Goal: Book appointment/travel/reservation

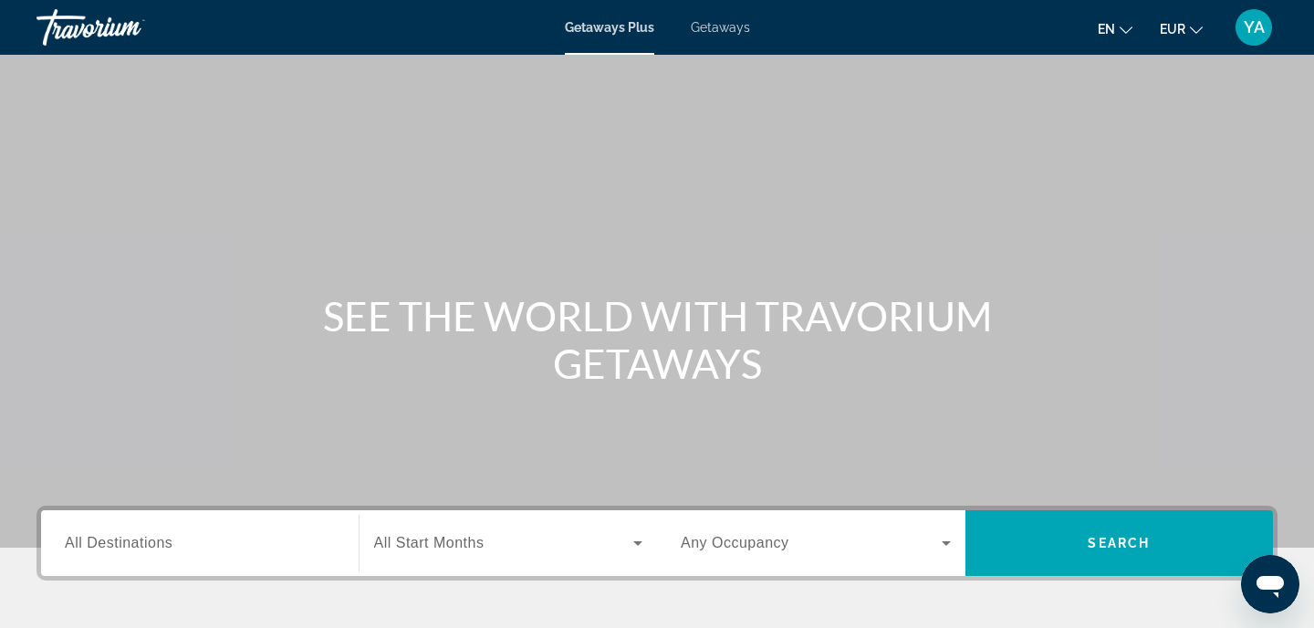
click at [716, 26] on span "Getaways" at bounding box center [720, 27] width 59 height 15
click at [278, 551] on input "Destination All Destinations" at bounding box center [200, 544] width 270 height 22
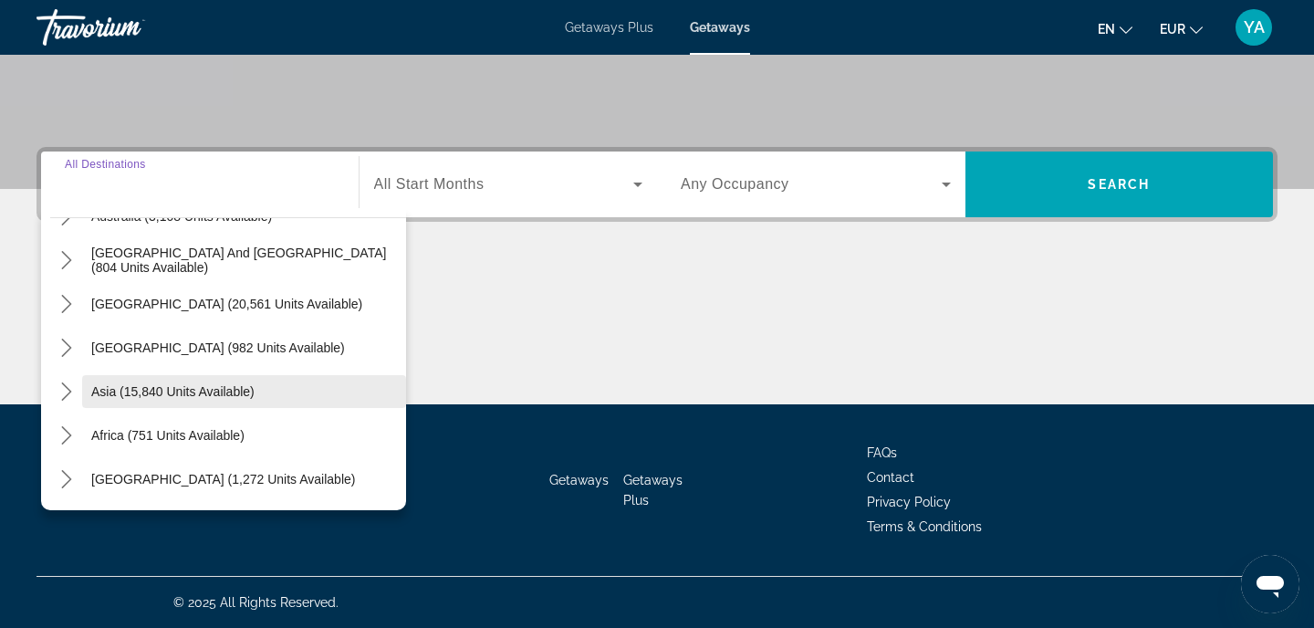
scroll to position [296, 0]
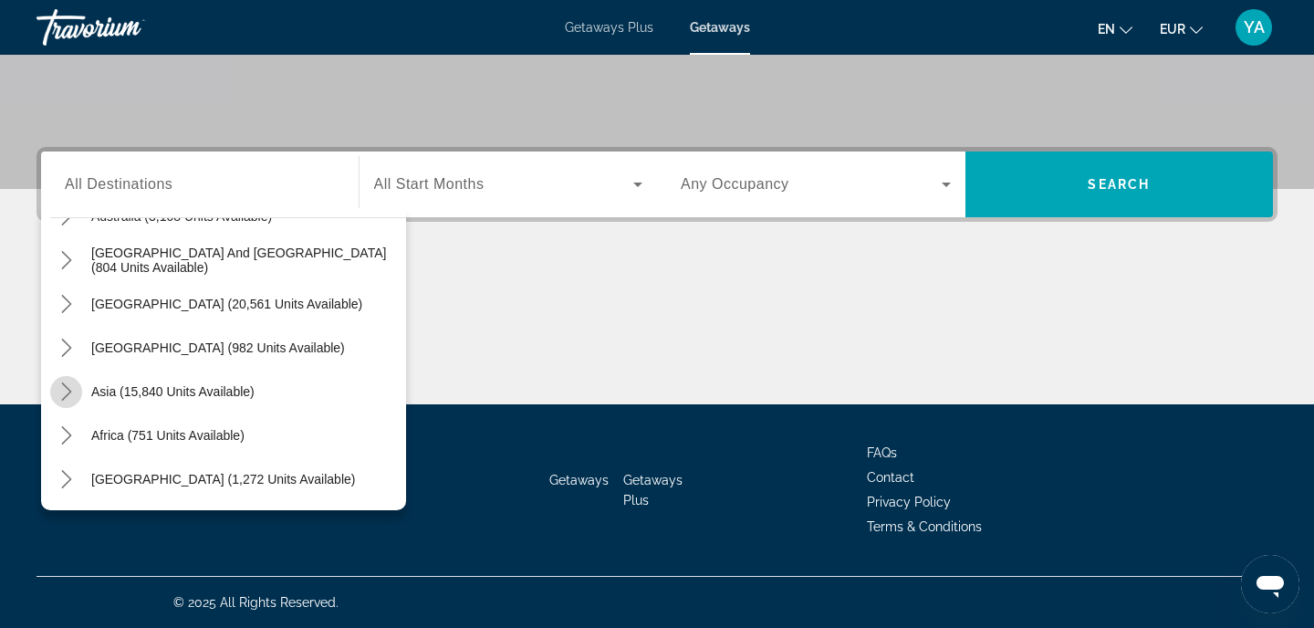
click at [71, 395] on icon "Toggle Asia (15,840 units available) submenu" at bounding box center [66, 391] width 18 height 18
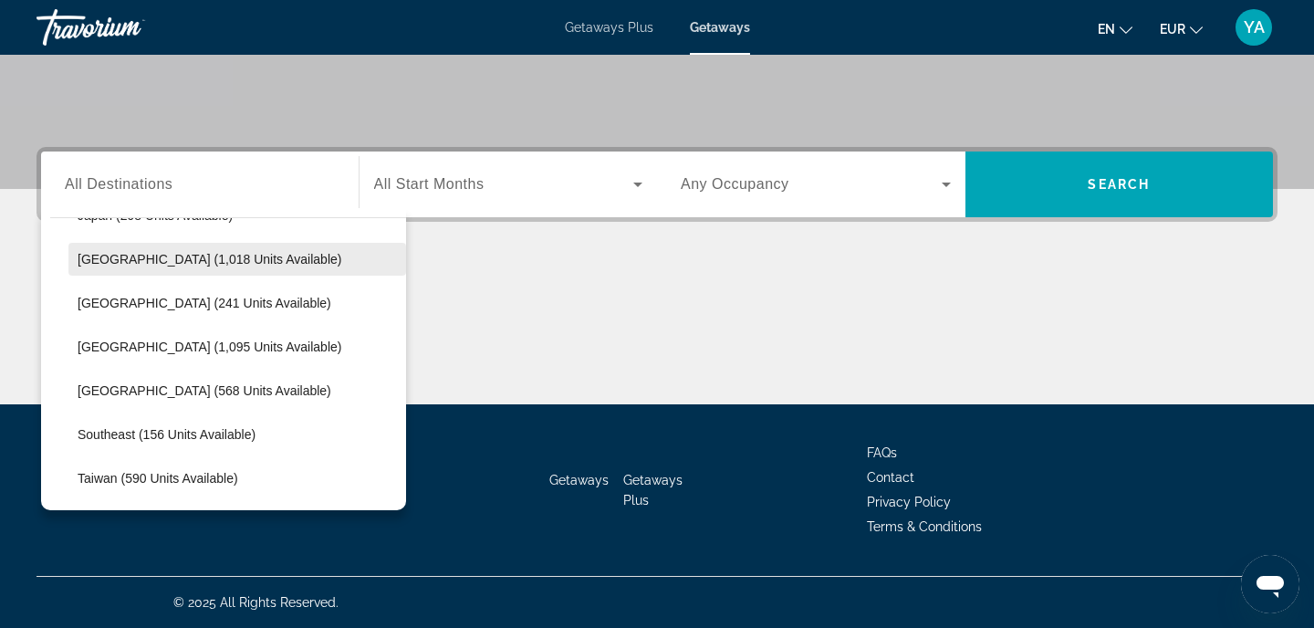
scroll to position [737, 0]
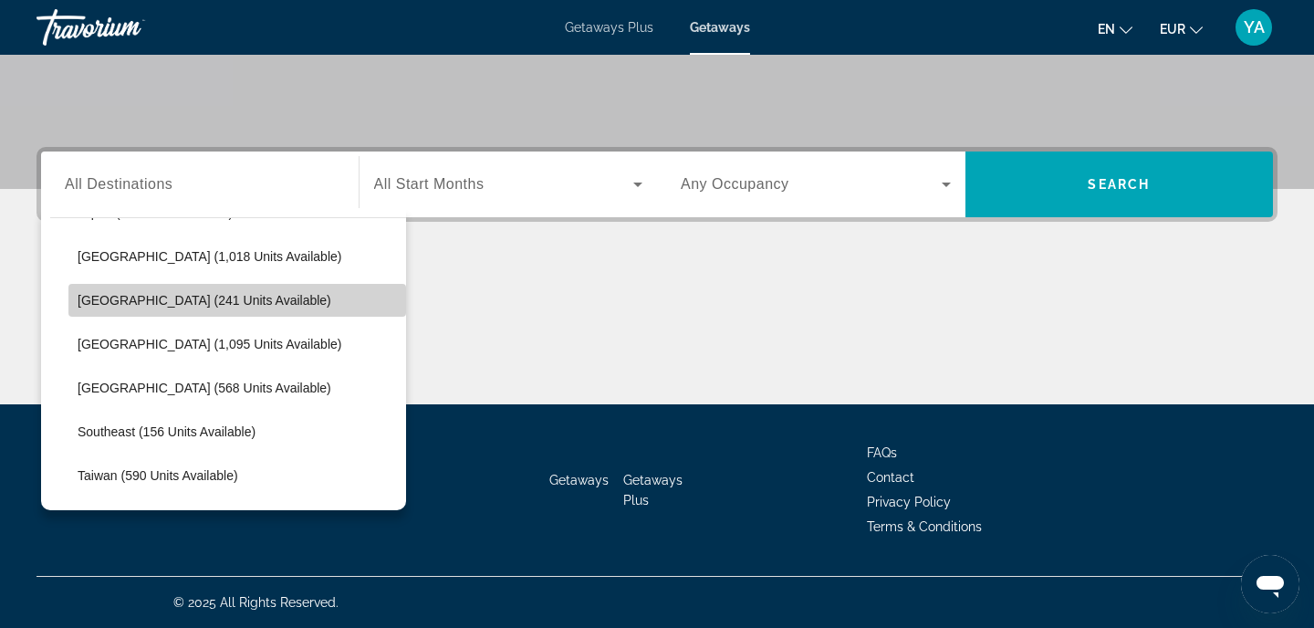
click at [90, 306] on span "[GEOGRAPHIC_DATA] (241 units available)" at bounding box center [205, 300] width 254 height 15
type input "**********"
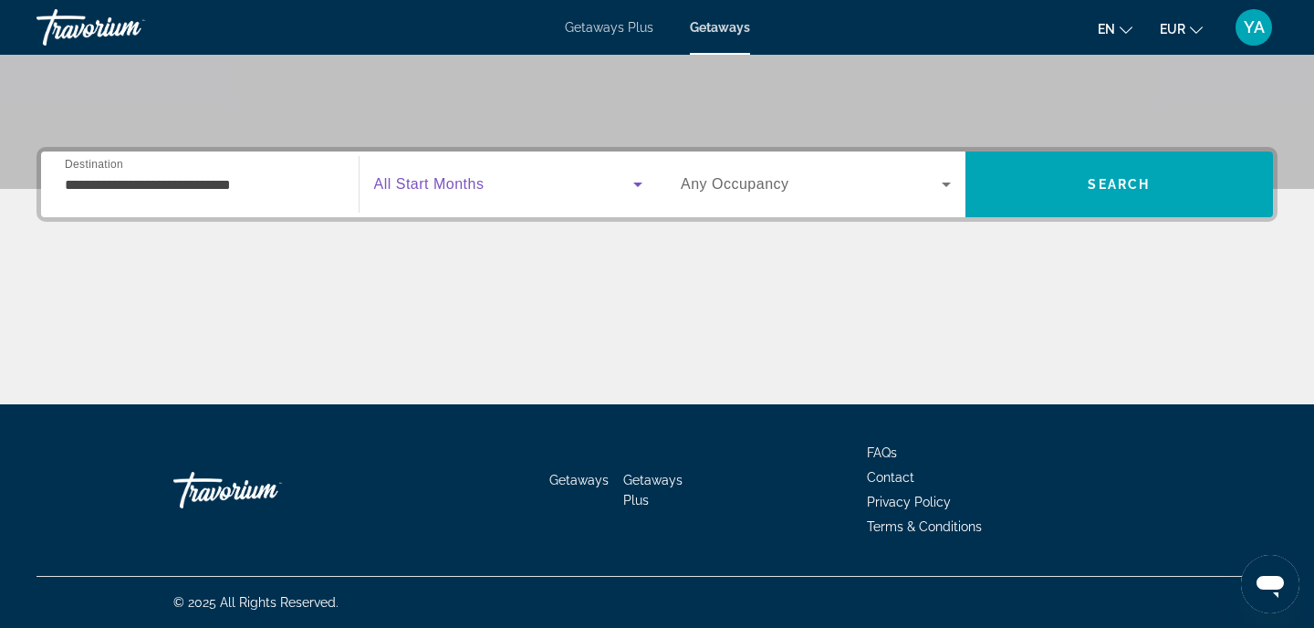
click at [455, 174] on span "Search widget" at bounding box center [504, 184] width 260 height 22
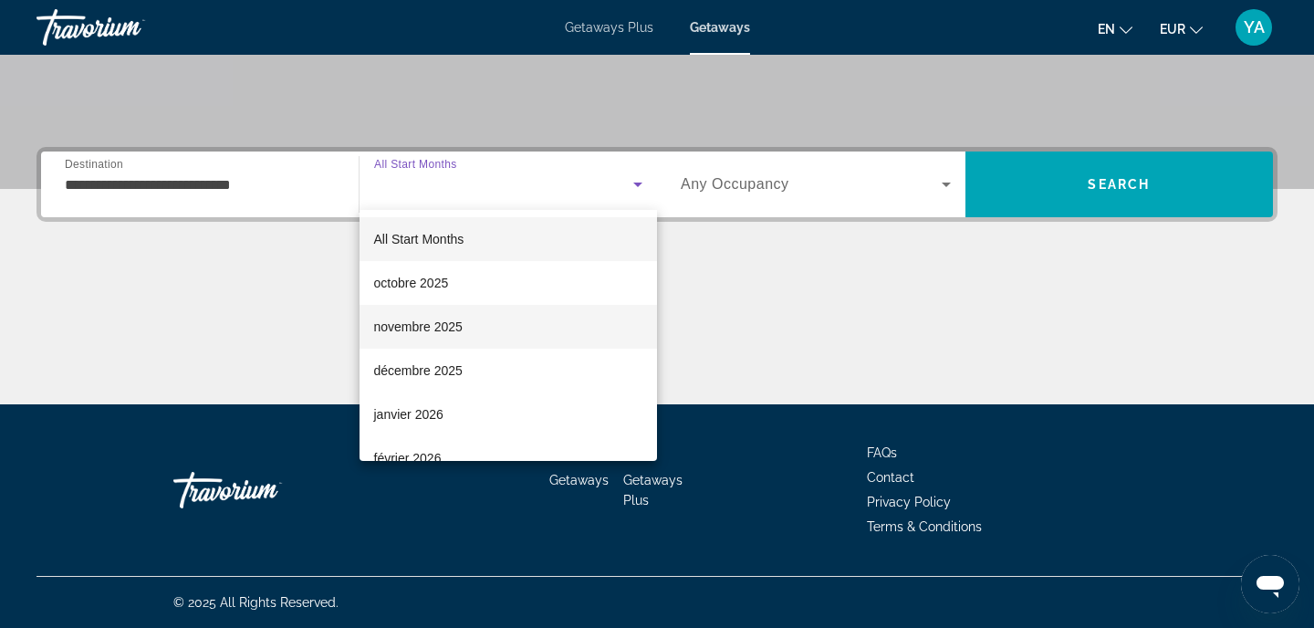
click at [416, 325] on span "novembre 2025" at bounding box center [418, 327] width 88 height 22
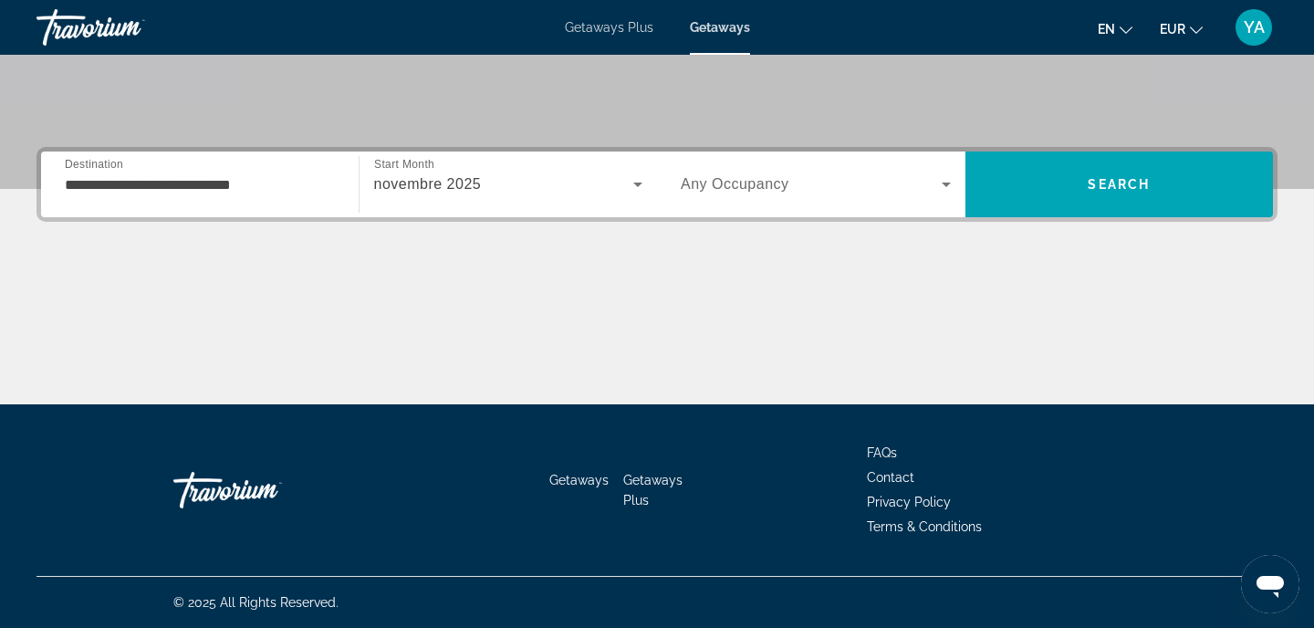
click at [763, 182] on span "Any Occupancy" at bounding box center [734, 184] width 109 height 16
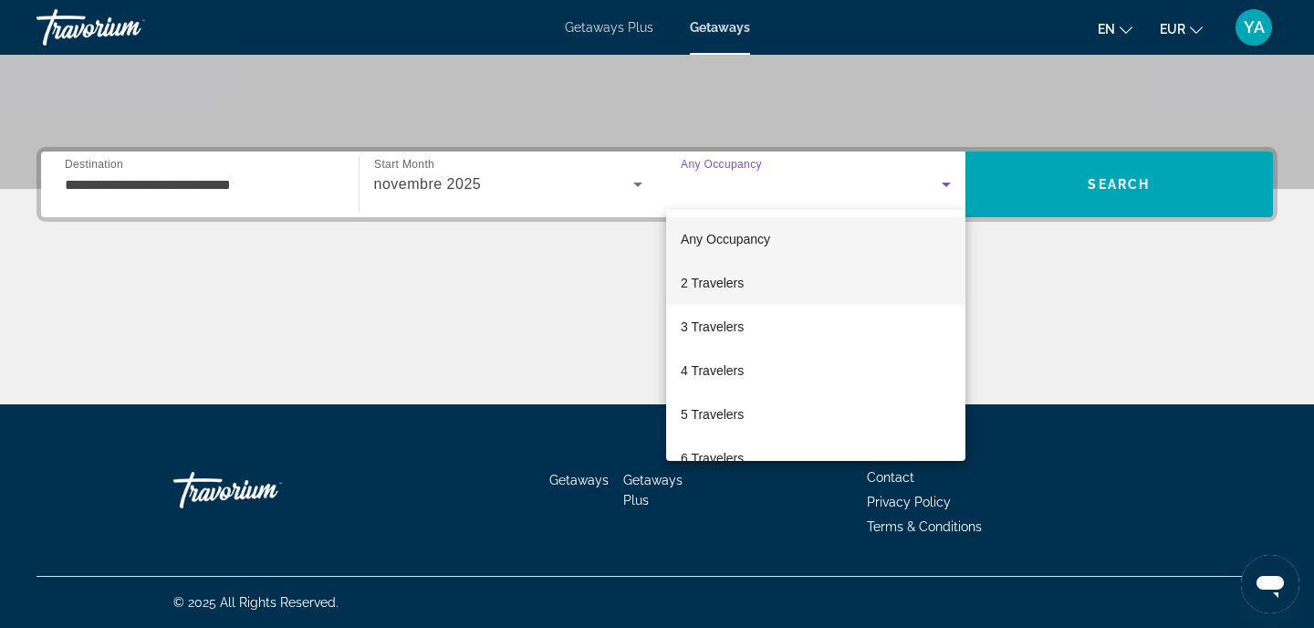
scroll to position [0, 0]
click at [729, 286] on span "2 Travelers" at bounding box center [711, 283] width 63 height 22
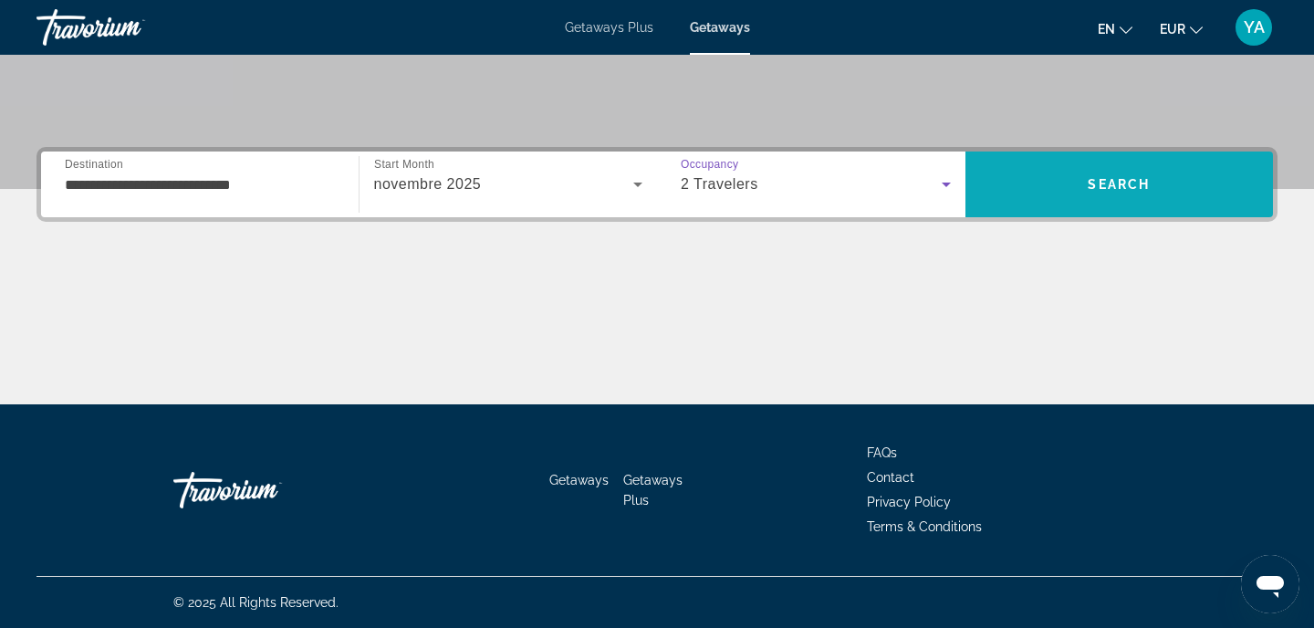
click at [1086, 197] on span "Search" at bounding box center [1119, 184] width 308 height 44
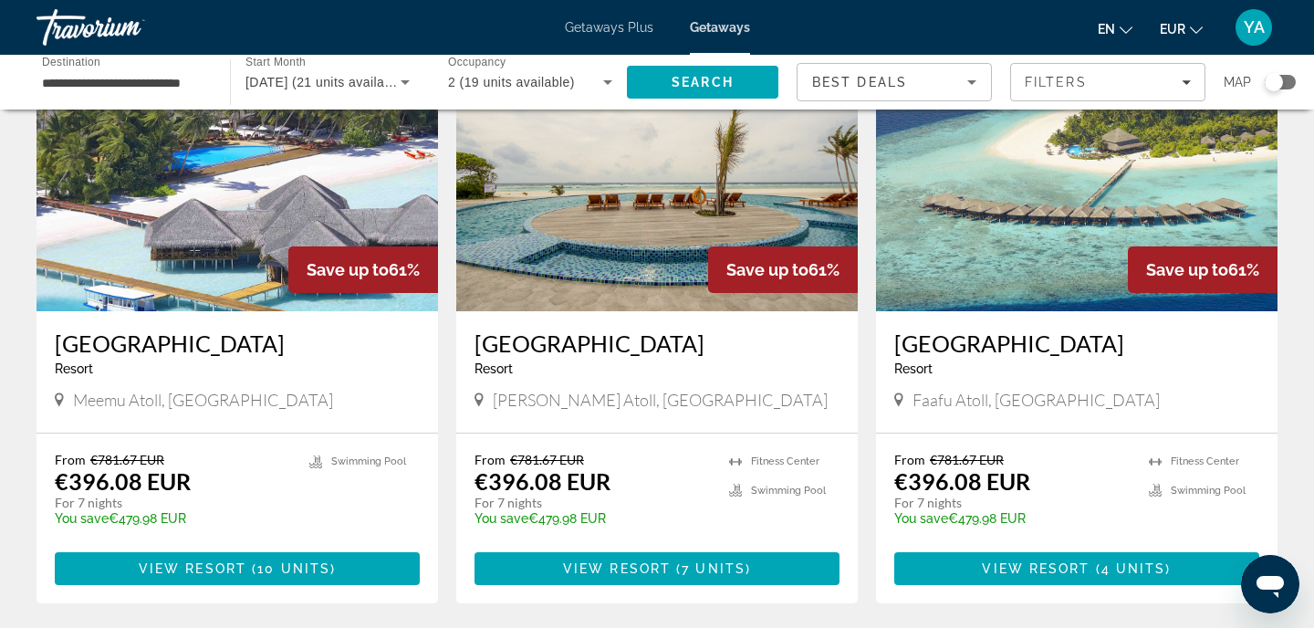
scroll to position [154, 0]
click at [192, 566] on span "View Resort" at bounding box center [193, 568] width 108 height 15
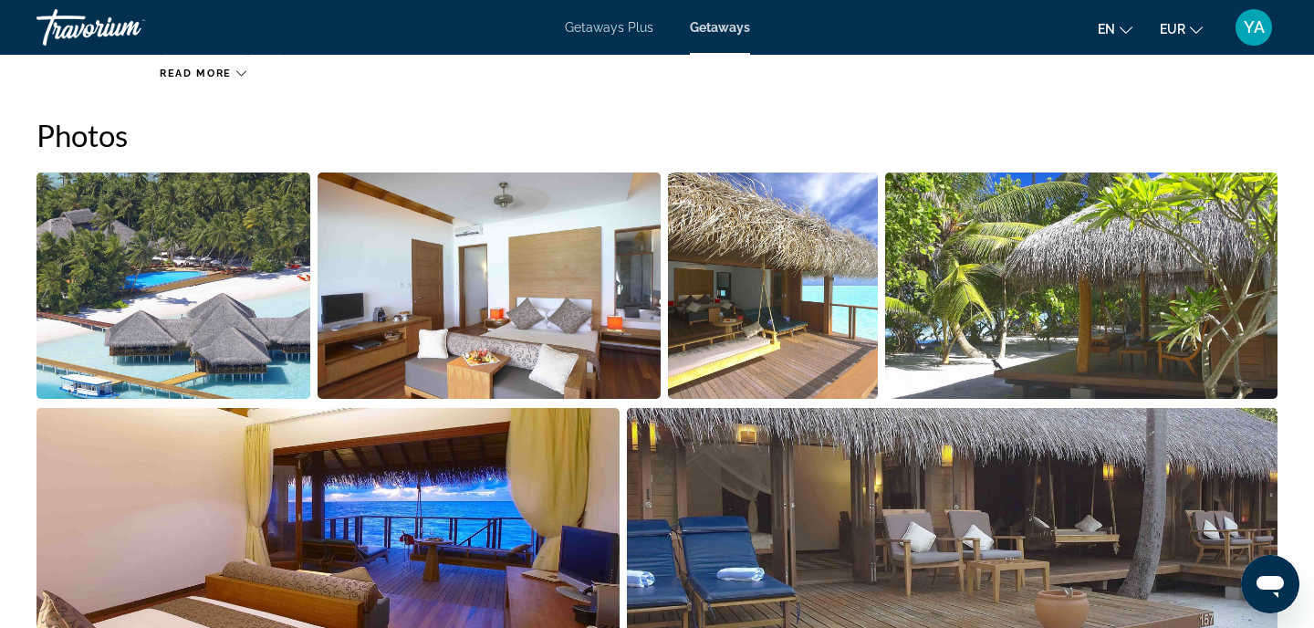
scroll to position [812, 0]
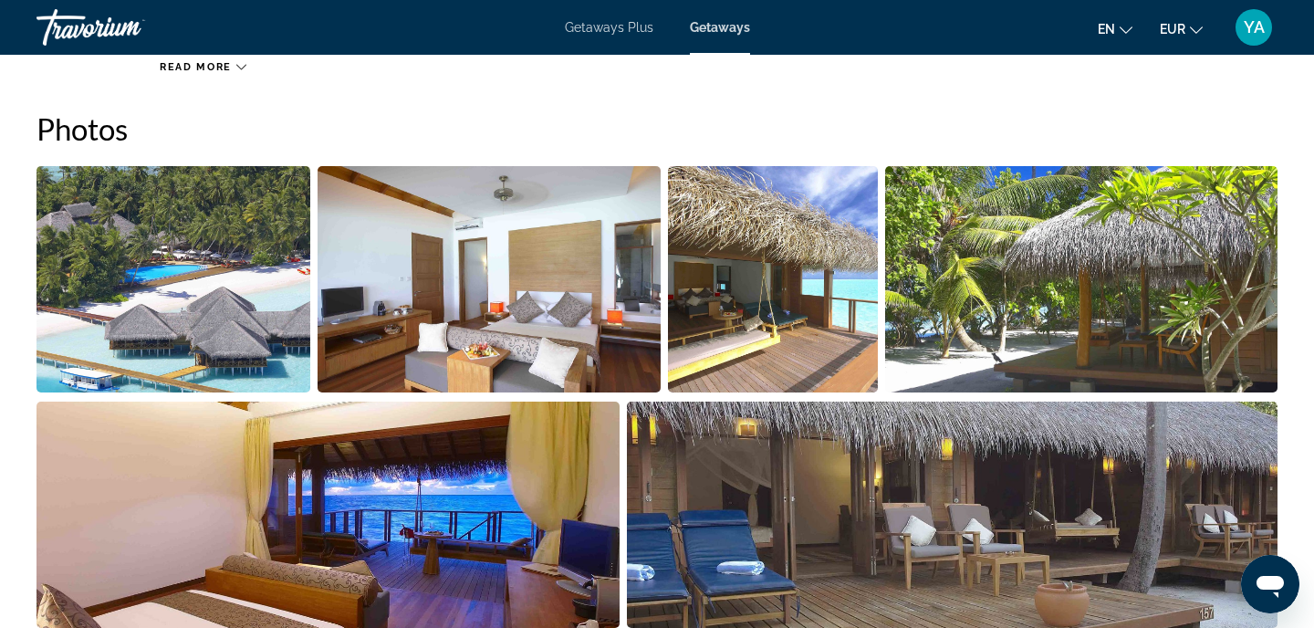
click at [812, 308] on img "Open full-screen image slider" at bounding box center [773, 279] width 210 height 226
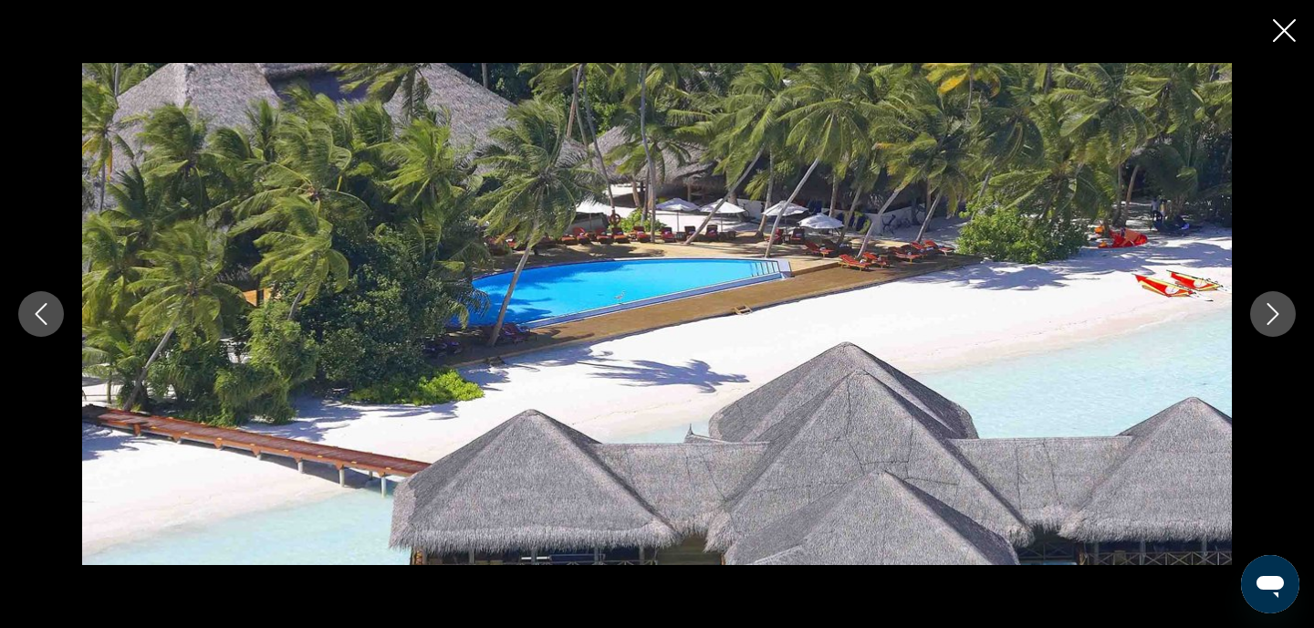
click at [1274, 306] on icon "Next image" at bounding box center [1273, 314] width 22 height 22
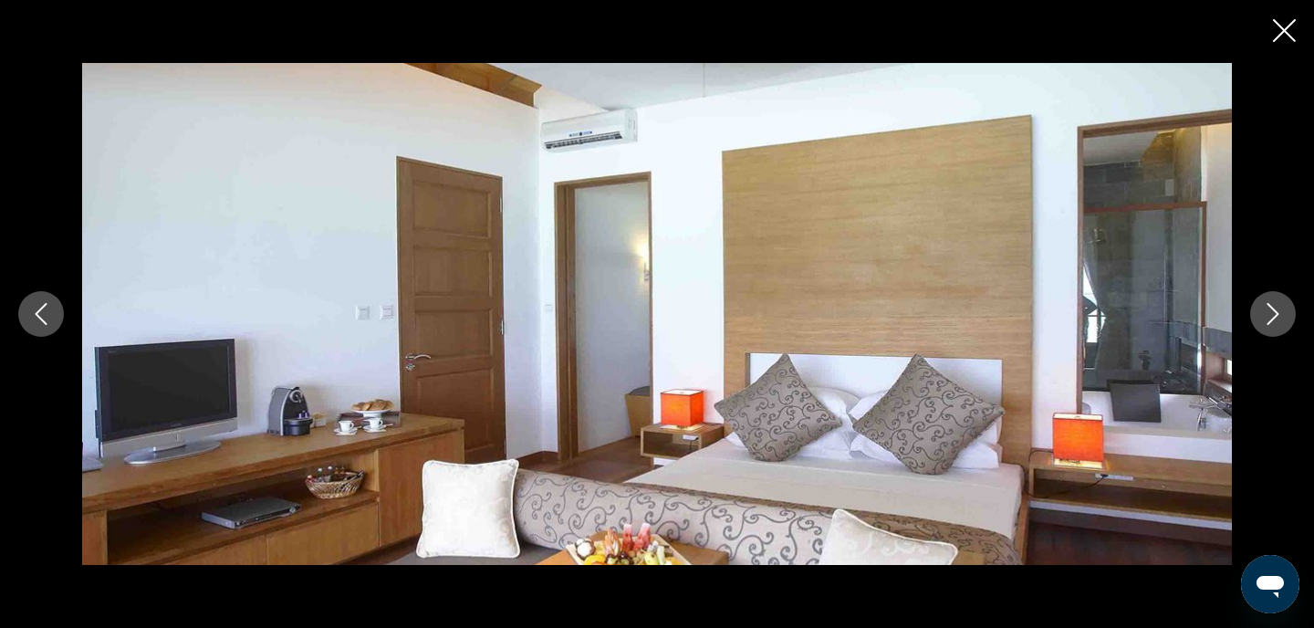
click at [1273, 307] on icon "Next image" at bounding box center [1273, 314] width 22 height 22
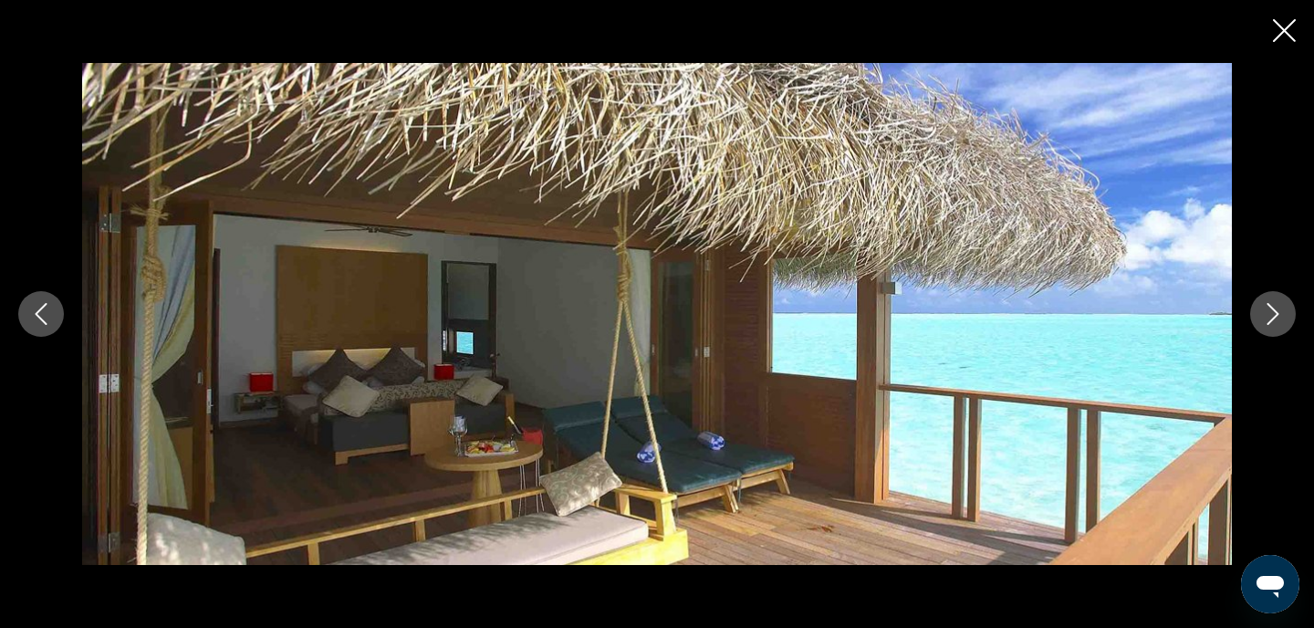
click at [1270, 315] on icon "Next image" at bounding box center [1273, 314] width 22 height 22
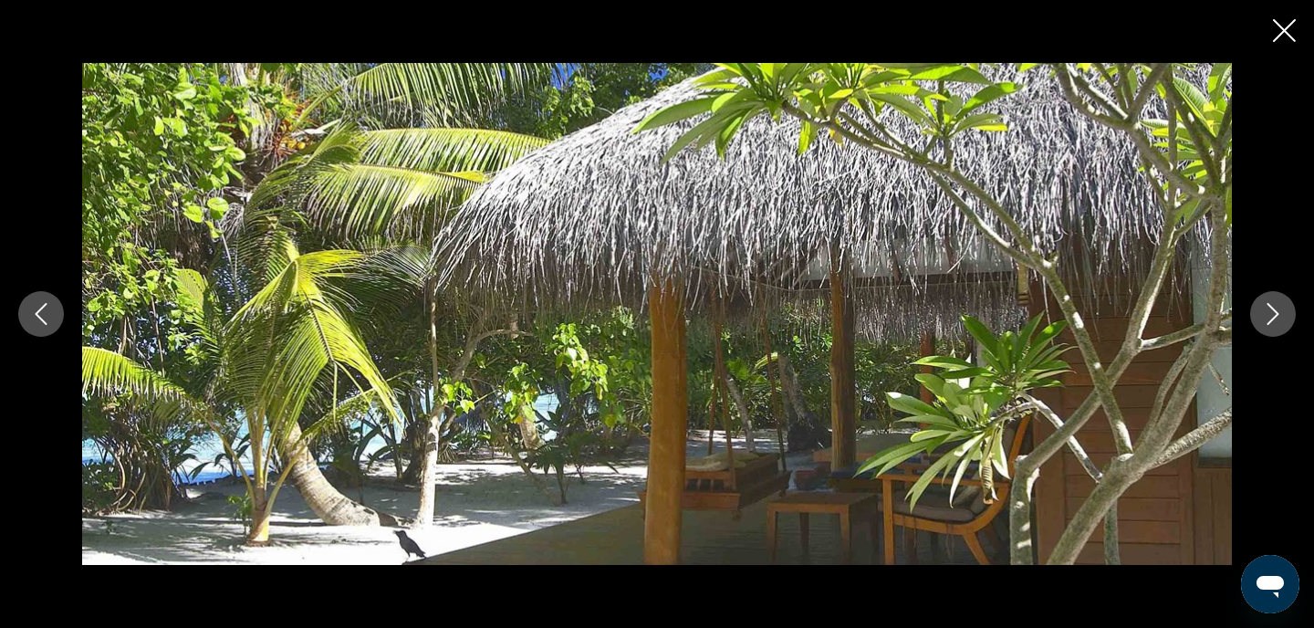
click at [1269, 316] on icon "Next image" at bounding box center [1273, 314] width 22 height 22
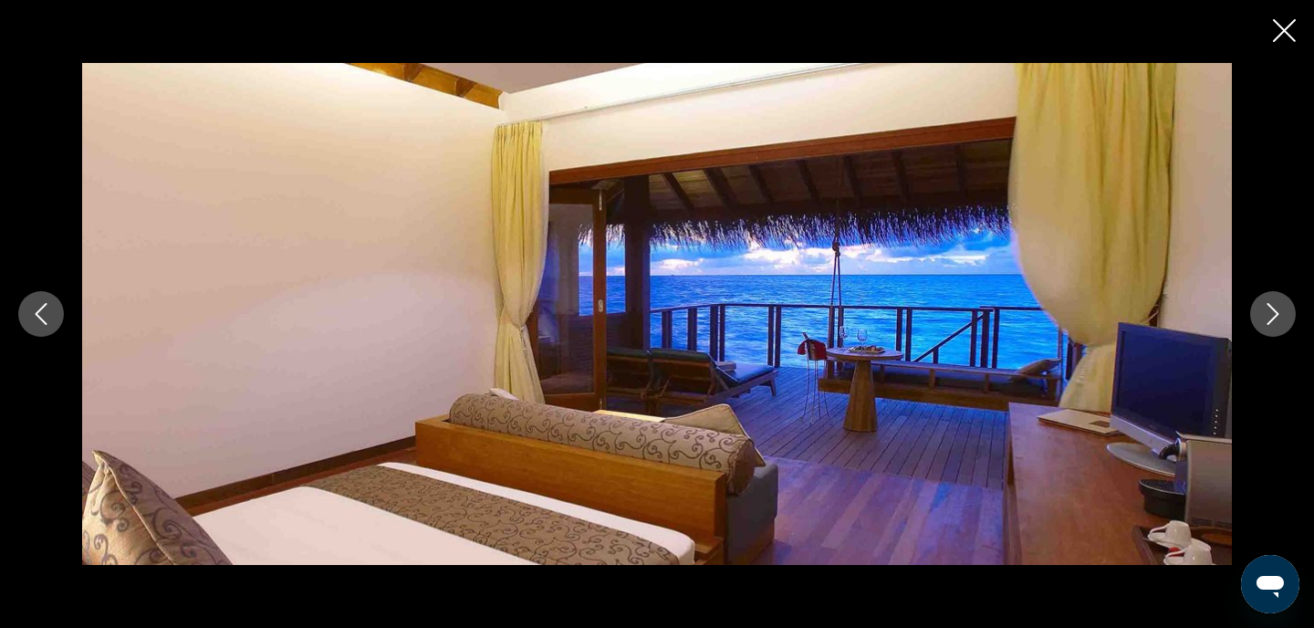
click at [1269, 317] on icon "Next image" at bounding box center [1273, 314] width 22 height 22
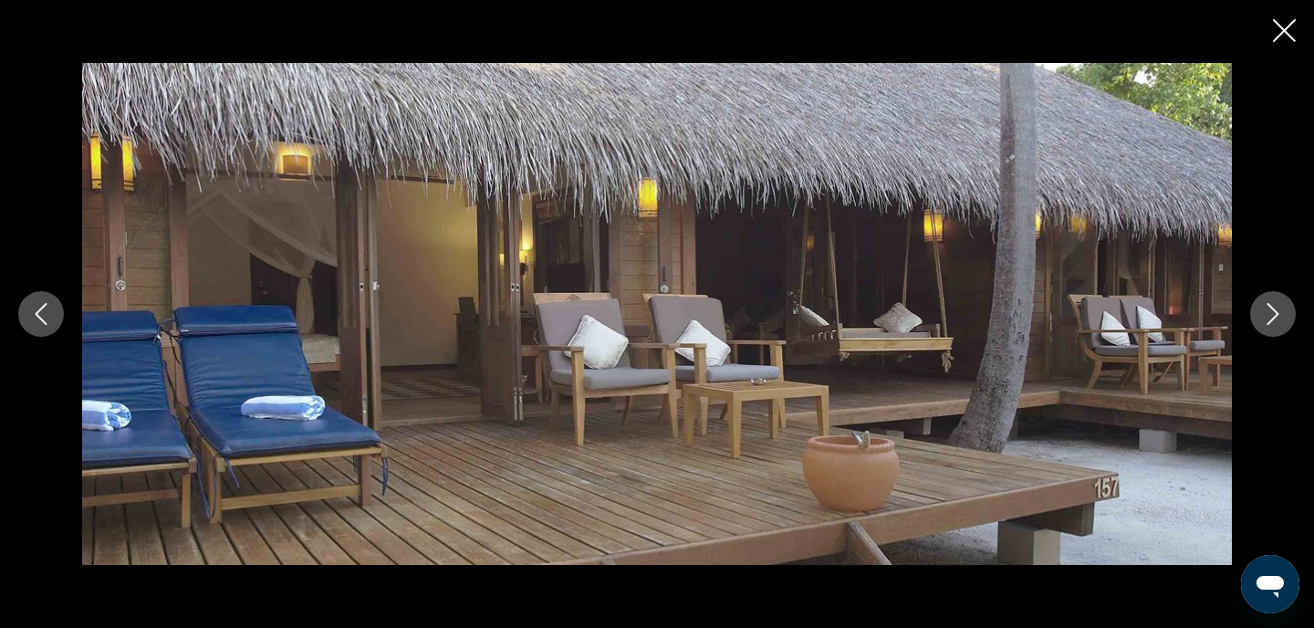
click at [1269, 317] on icon "Next image" at bounding box center [1273, 314] width 22 height 22
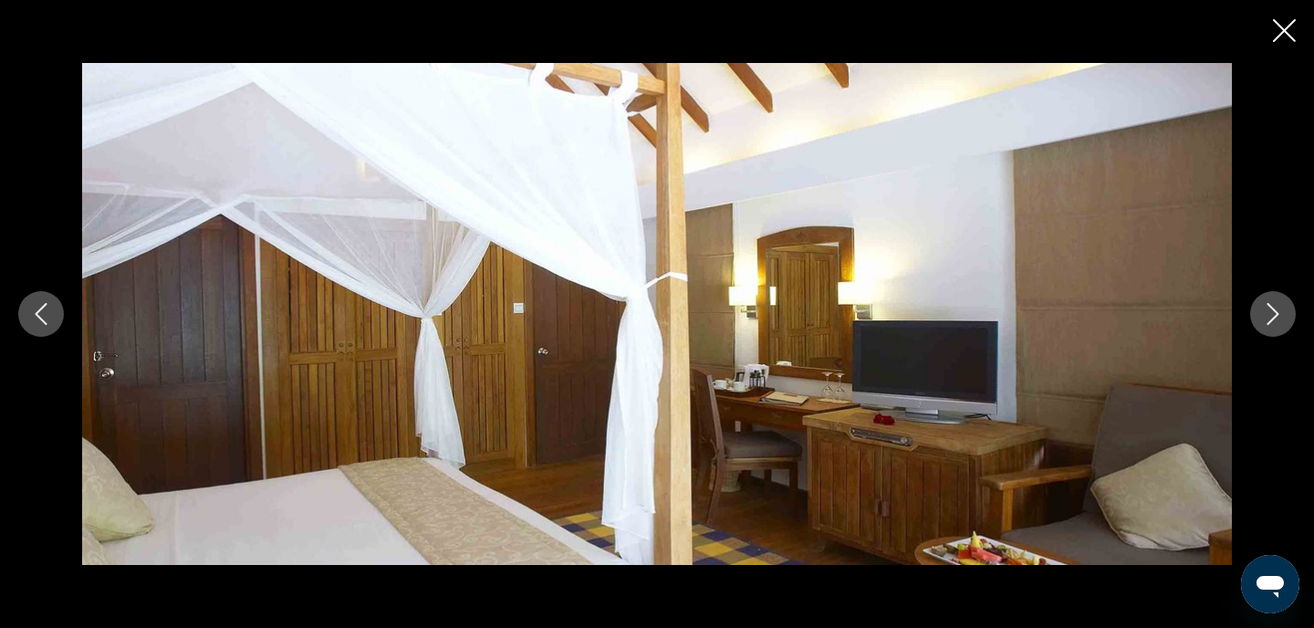
click at [1269, 317] on icon "Next image" at bounding box center [1273, 314] width 22 height 22
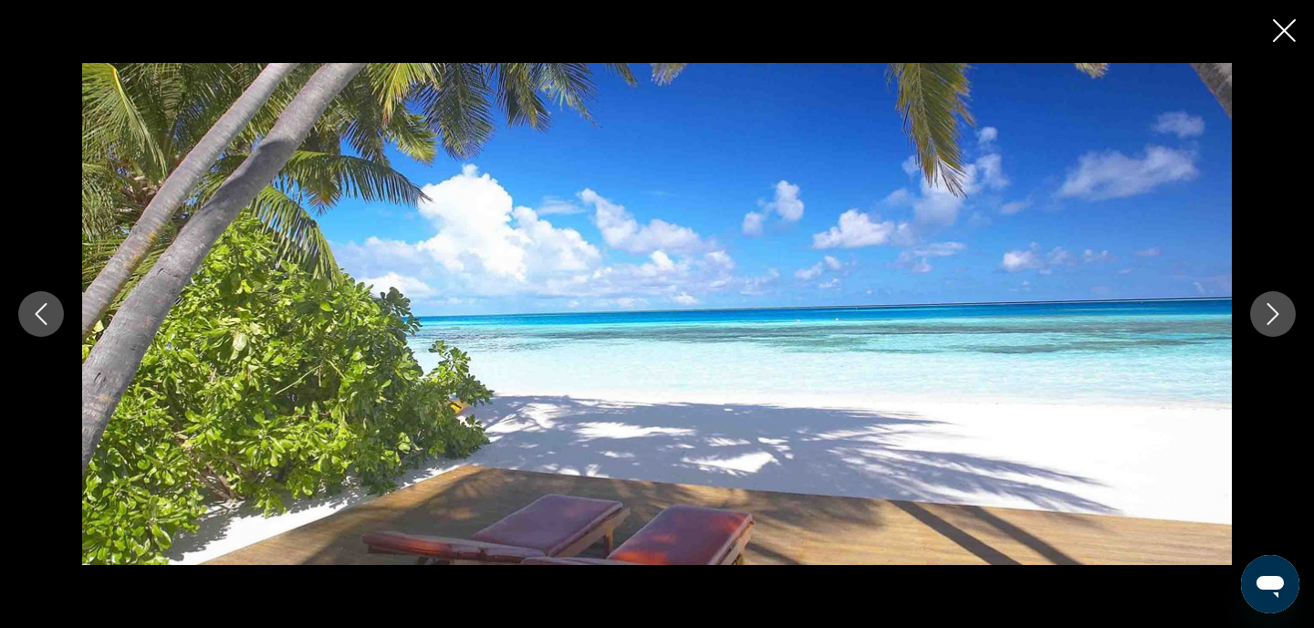
click at [1269, 317] on icon "Next image" at bounding box center [1273, 314] width 22 height 22
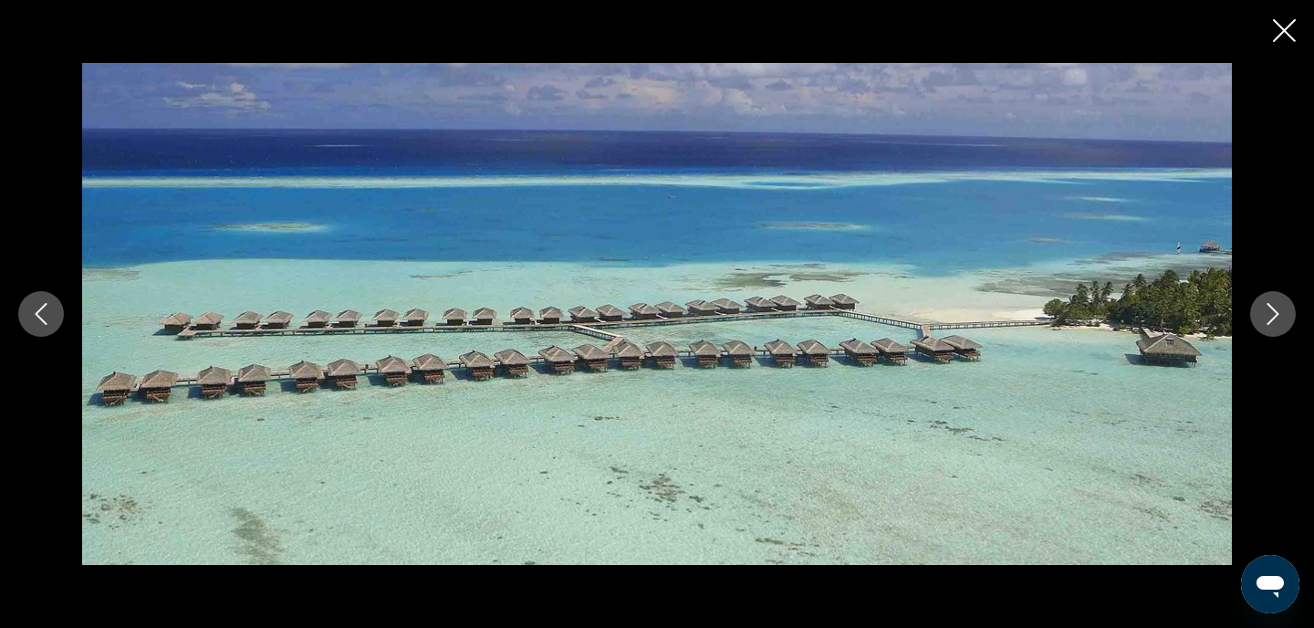
click at [1269, 317] on icon "Next image" at bounding box center [1273, 314] width 22 height 22
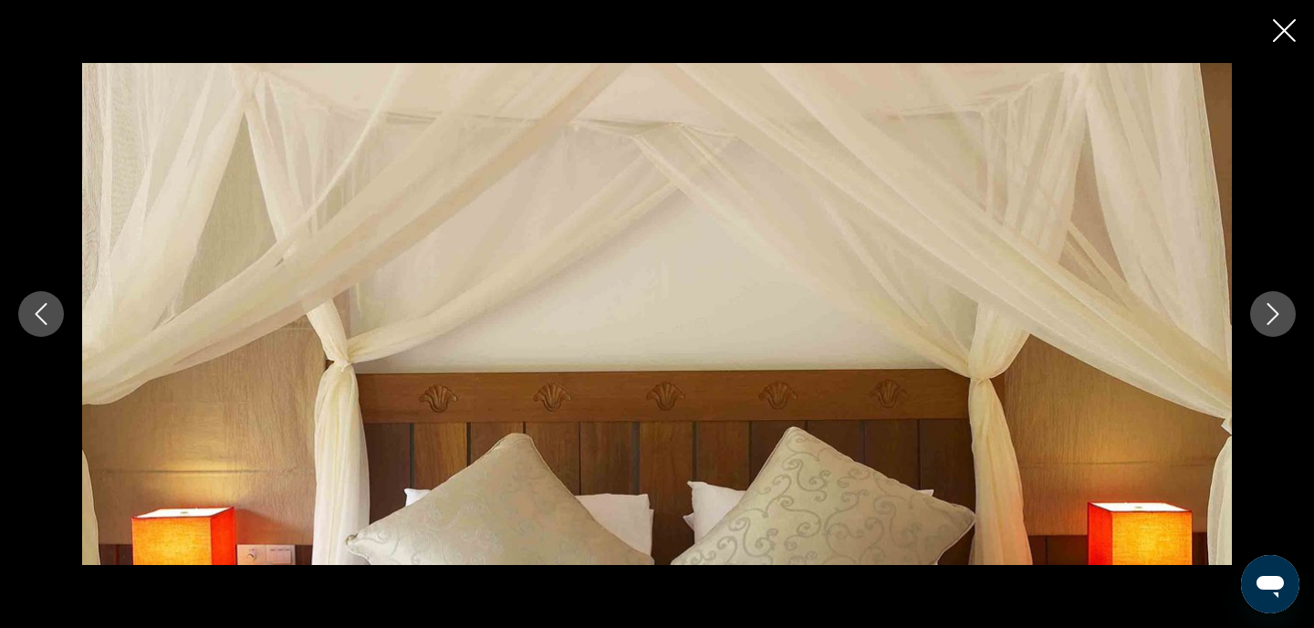
click at [1269, 317] on icon "Next image" at bounding box center [1273, 314] width 22 height 22
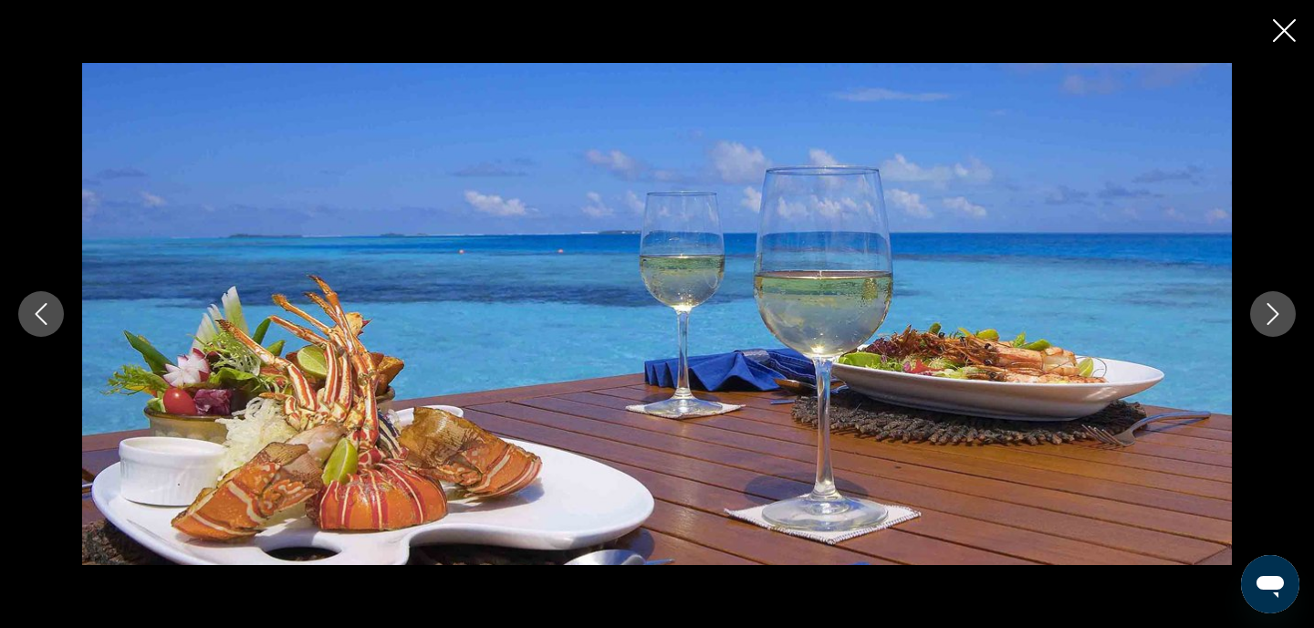
click at [1273, 29] on icon "Close slideshow" at bounding box center [1283, 30] width 23 height 23
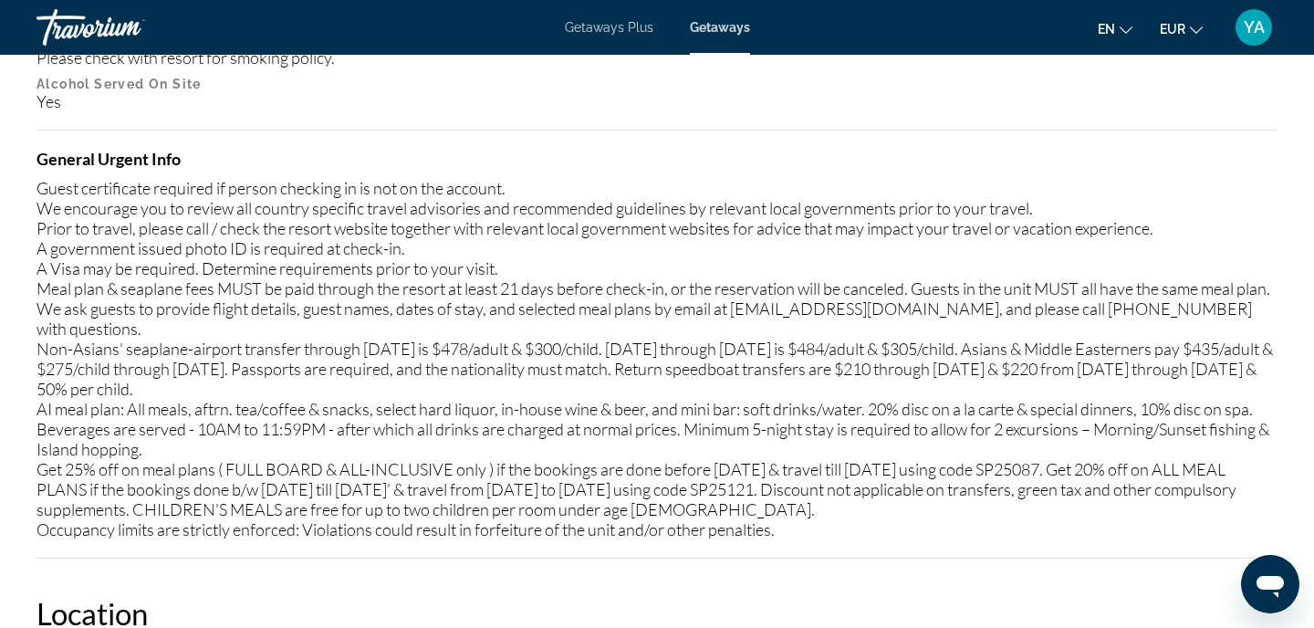
scroll to position [1972, 0]
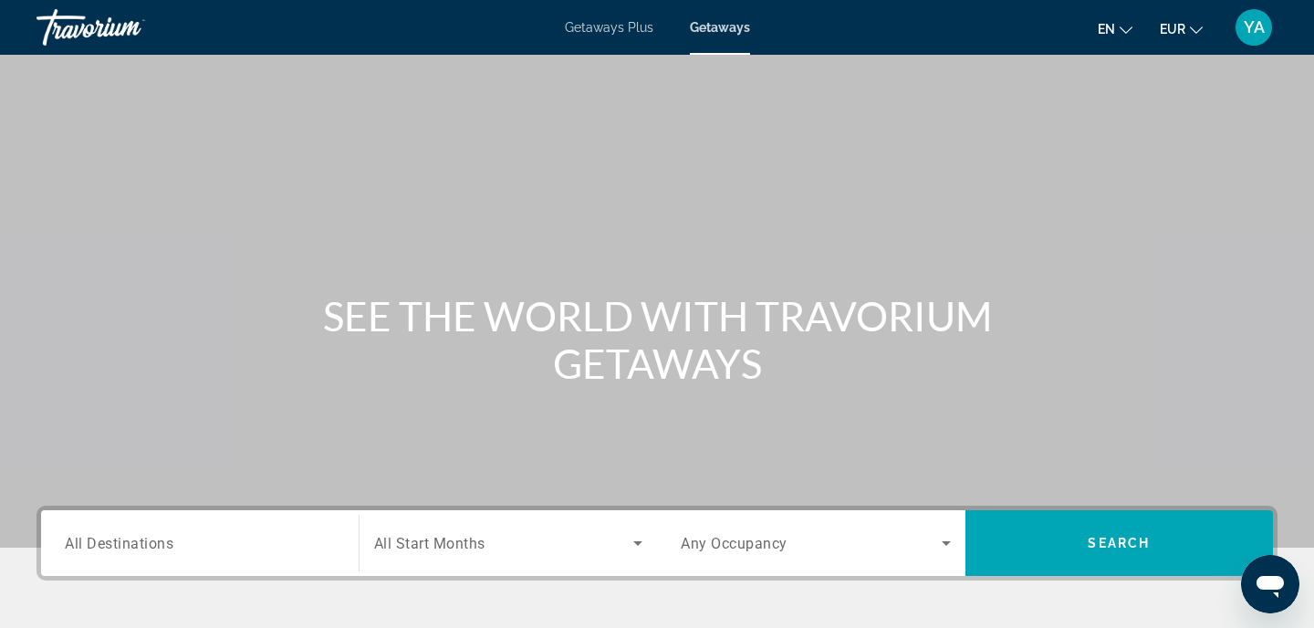
click at [188, 543] on input "Destination All Destinations" at bounding box center [200, 544] width 270 height 22
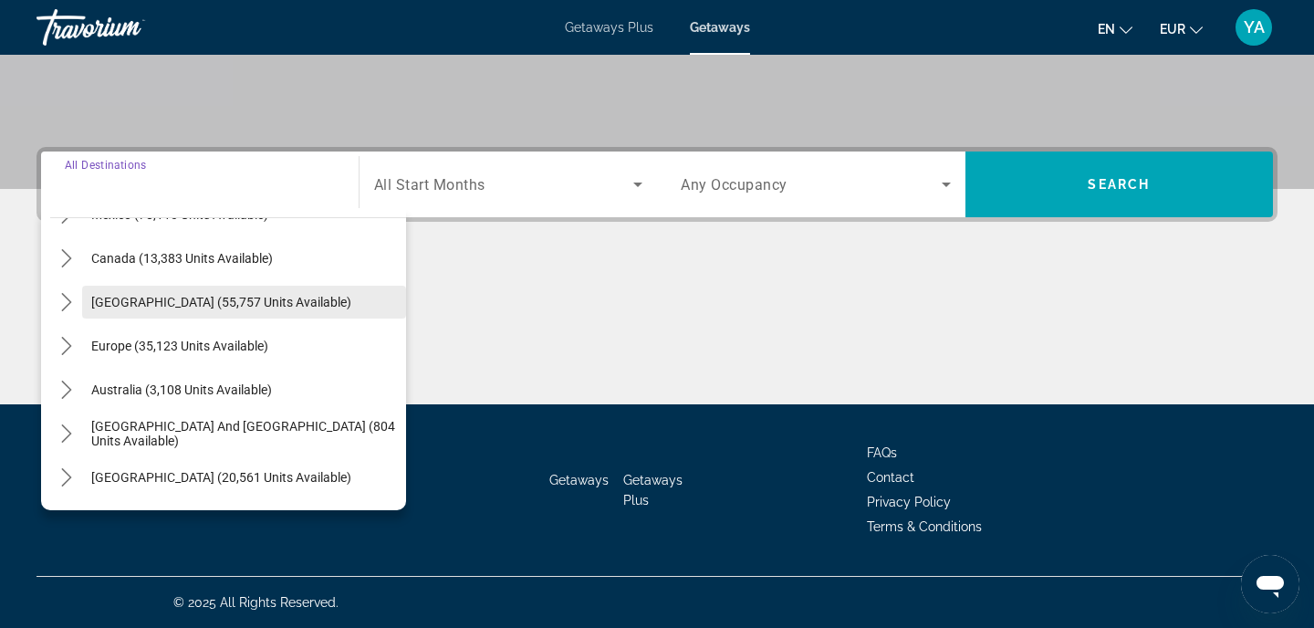
scroll to position [121, 0]
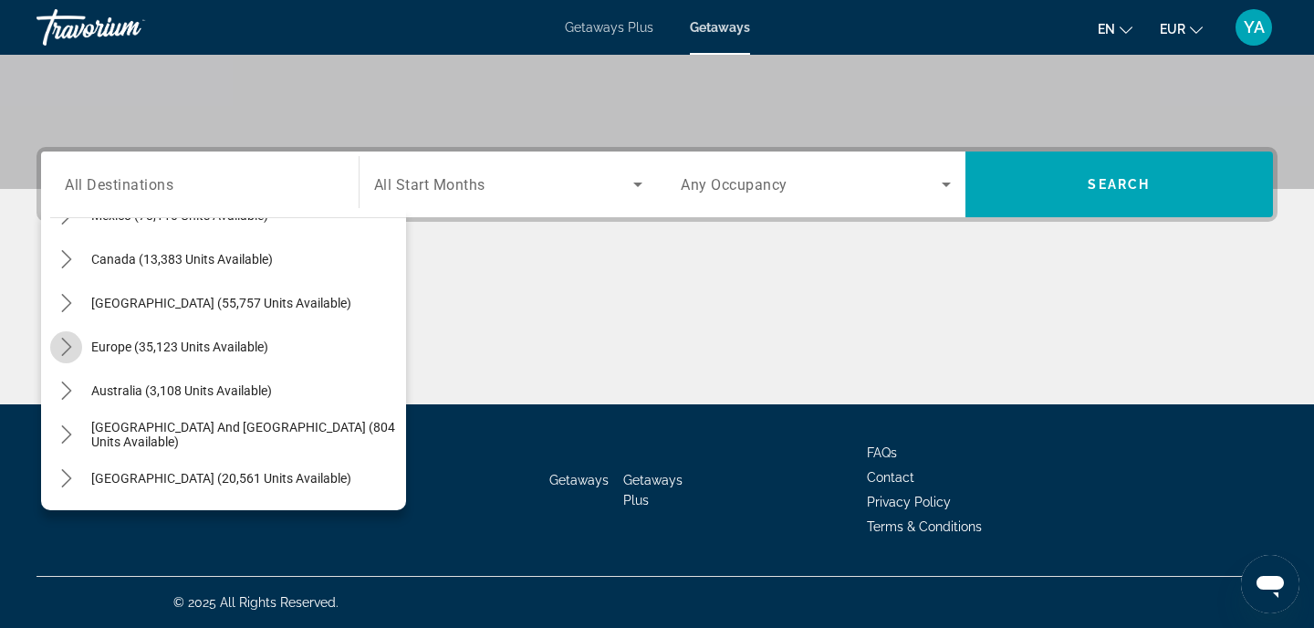
click at [65, 346] on icon "Toggle Europe (35,123 units available) submenu" at bounding box center [66, 347] width 18 height 18
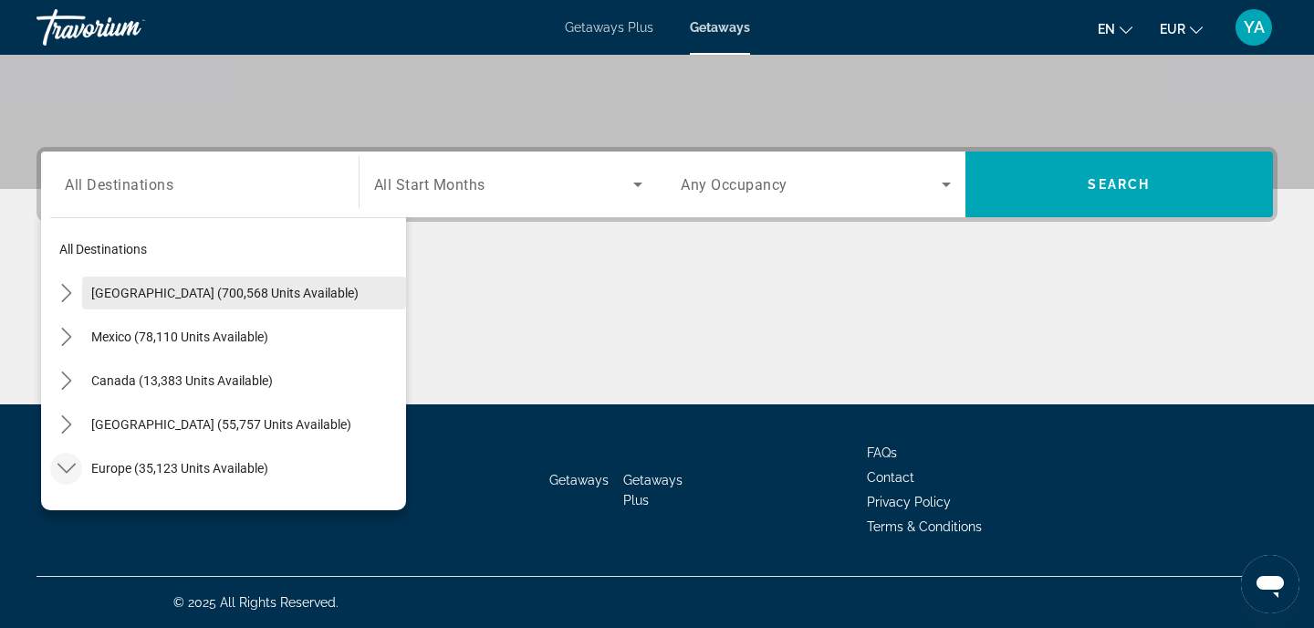
scroll to position [0, 0]
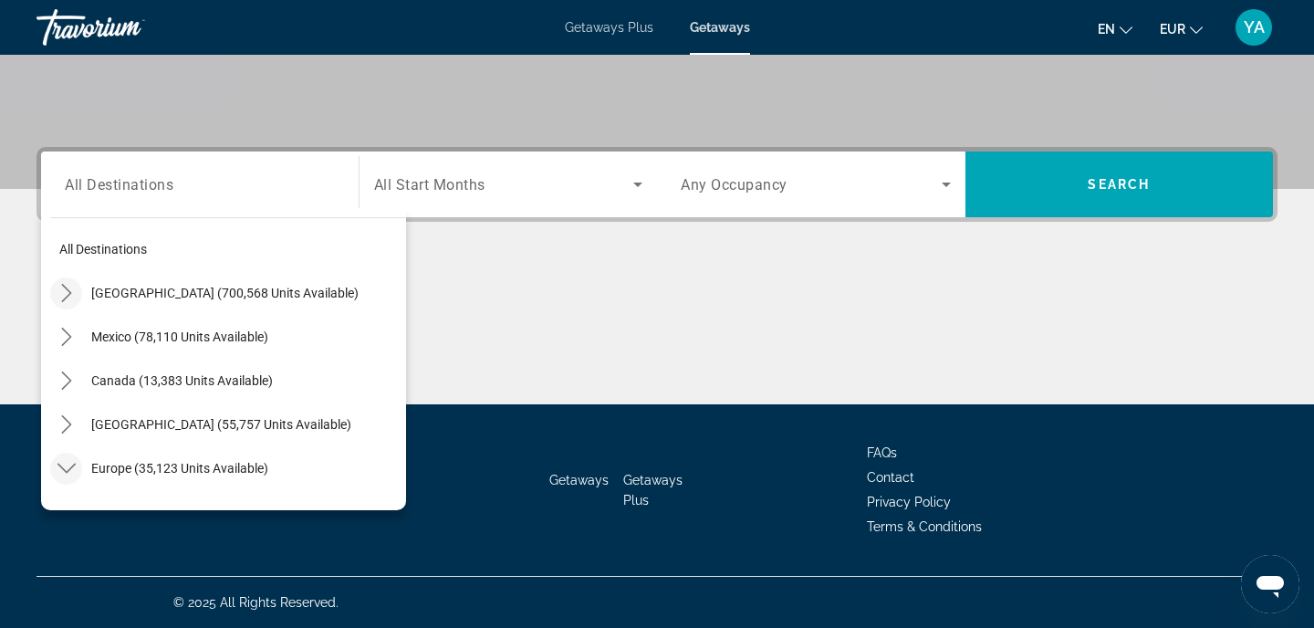
click at [59, 282] on mat-icon "Toggle United States (700,568 units available) submenu" at bounding box center [66, 293] width 32 height 32
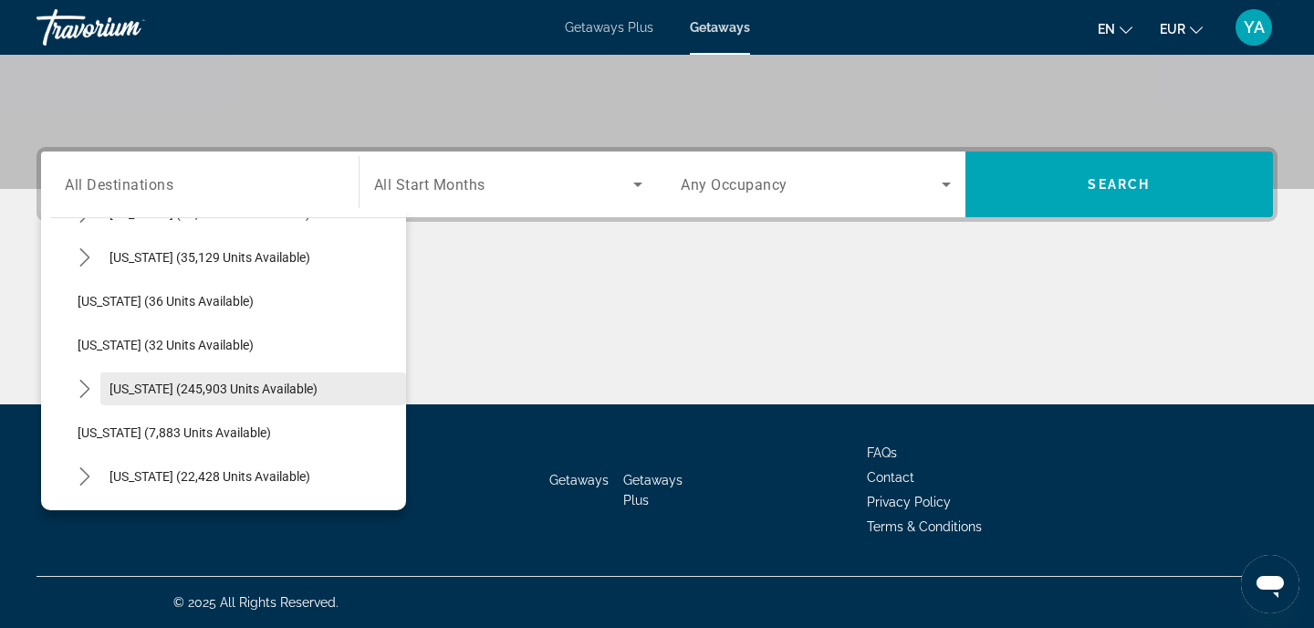
scroll to position [207, 0]
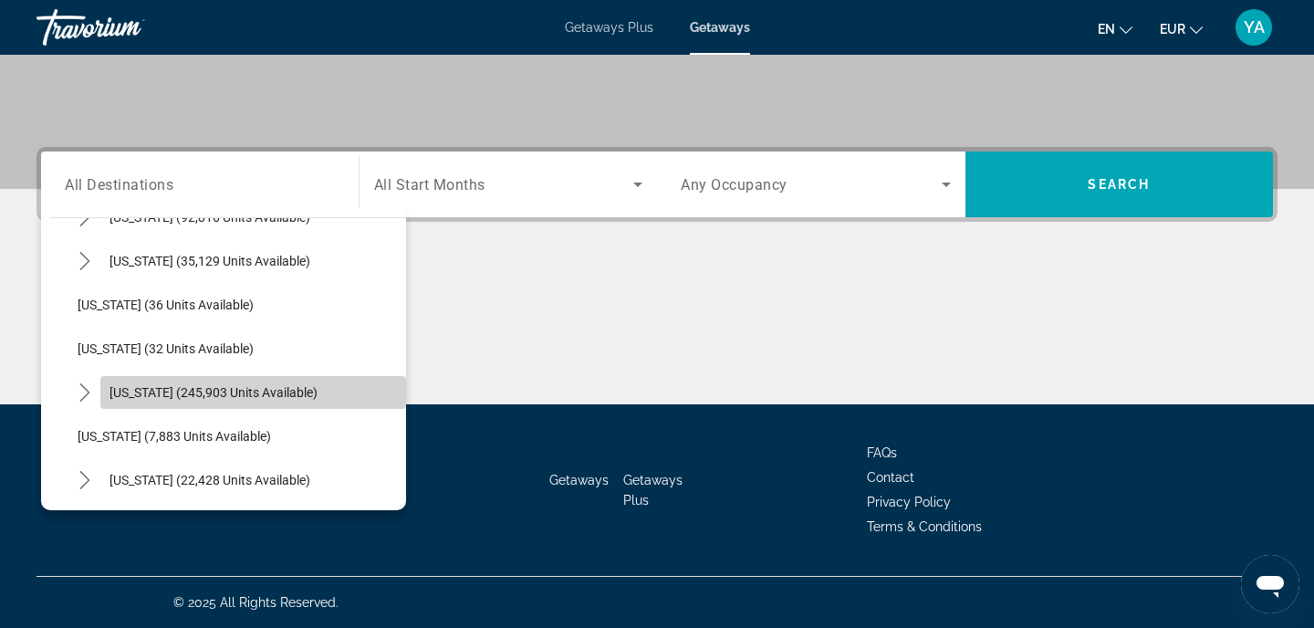
click at [133, 388] on span "[US_STATE] (245,903 units available)" at bounding box center [213, 392] width 208 height 15
type input "**********"
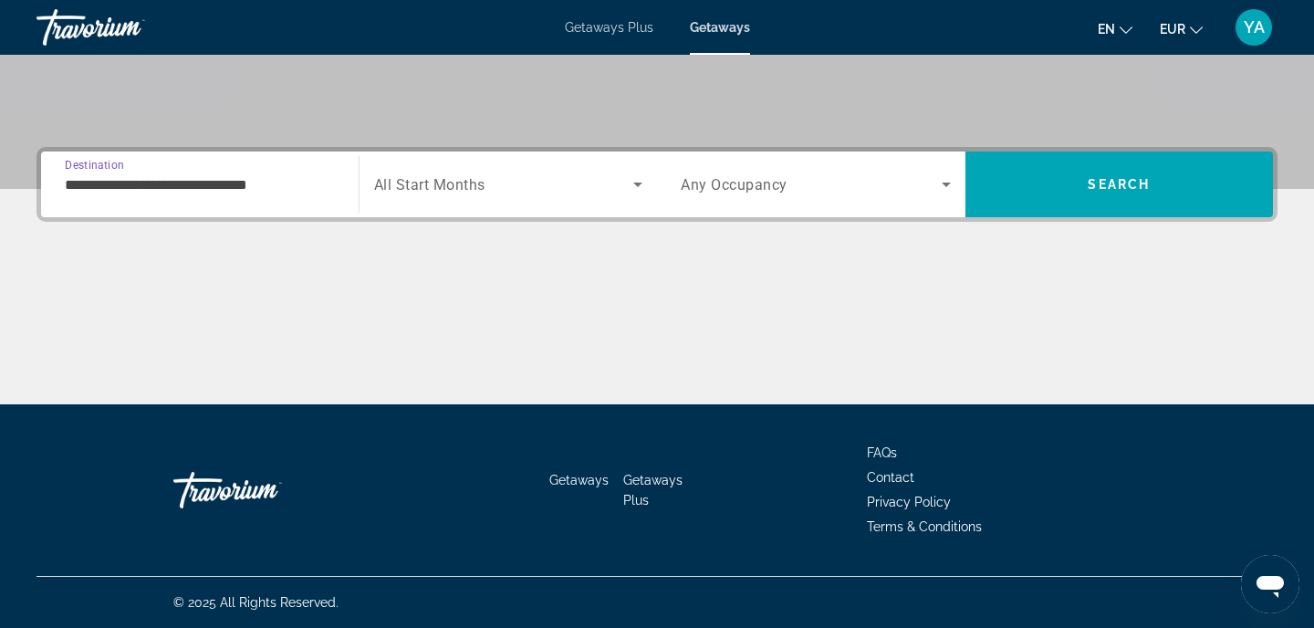
click at [421, 180] on span "All Start Months" at bounding box center [429, 184] width 111 height 17
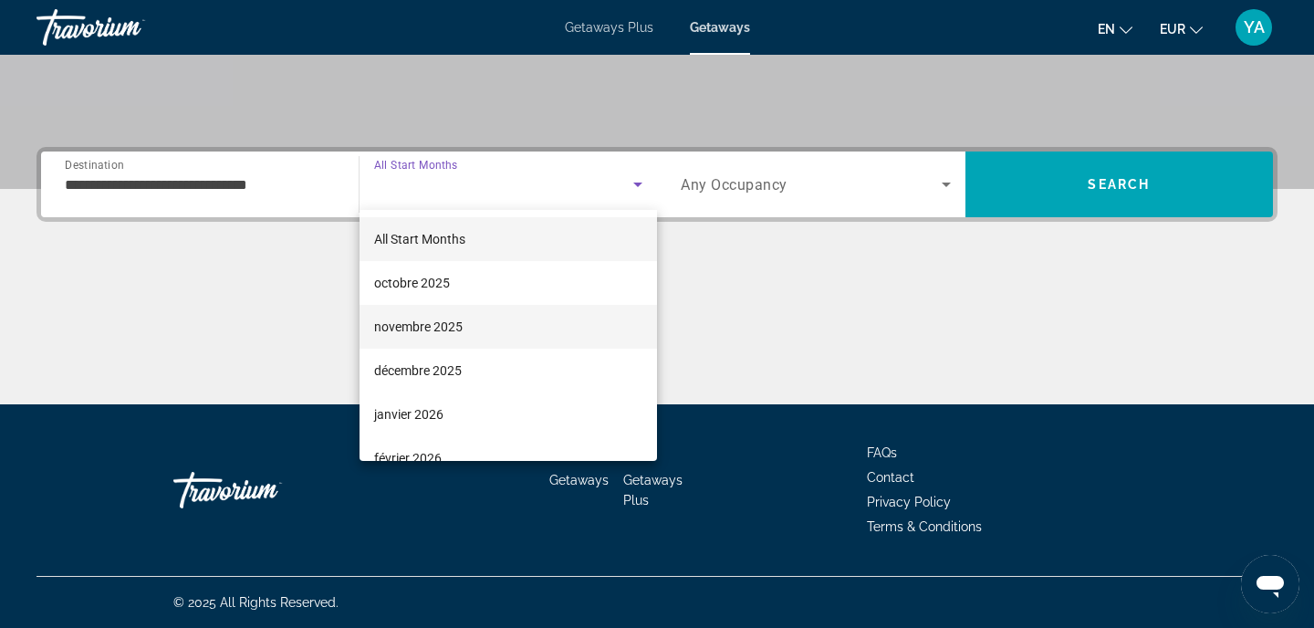
click at [410, 327] on span "novembre 2025" at bounding box center [418, 327] width 88 height 22
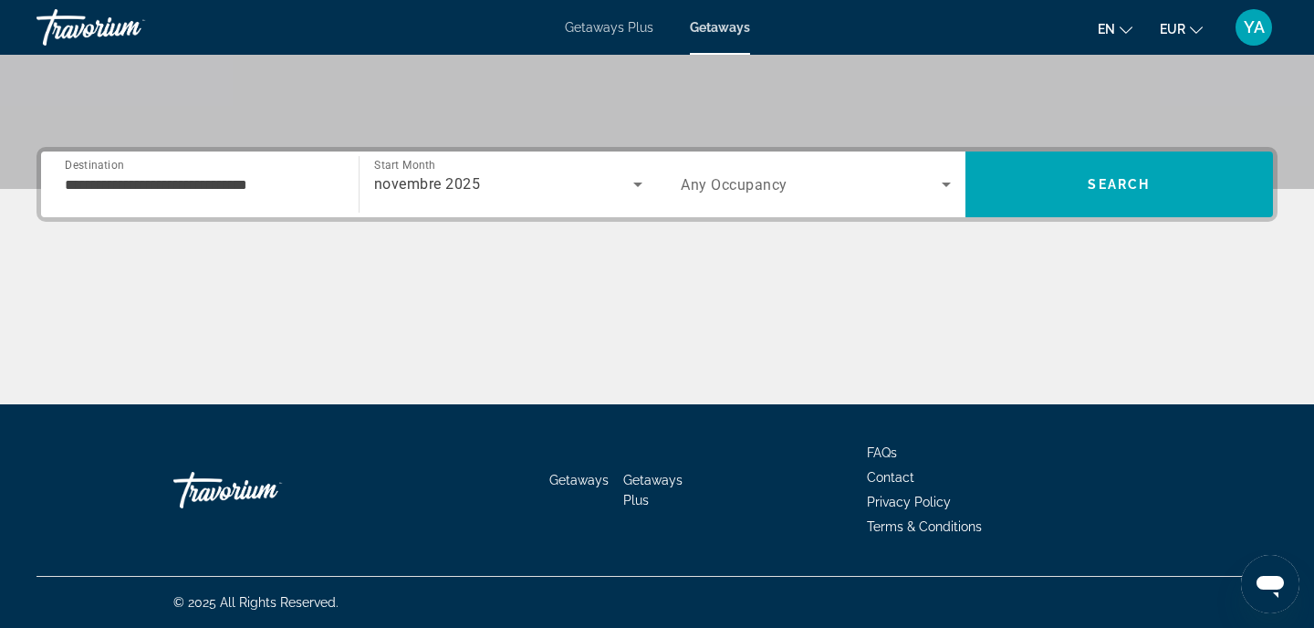
click at [692, 184] on span "Any Occupancy" at bounding box center [733, 184] width 107 height 17
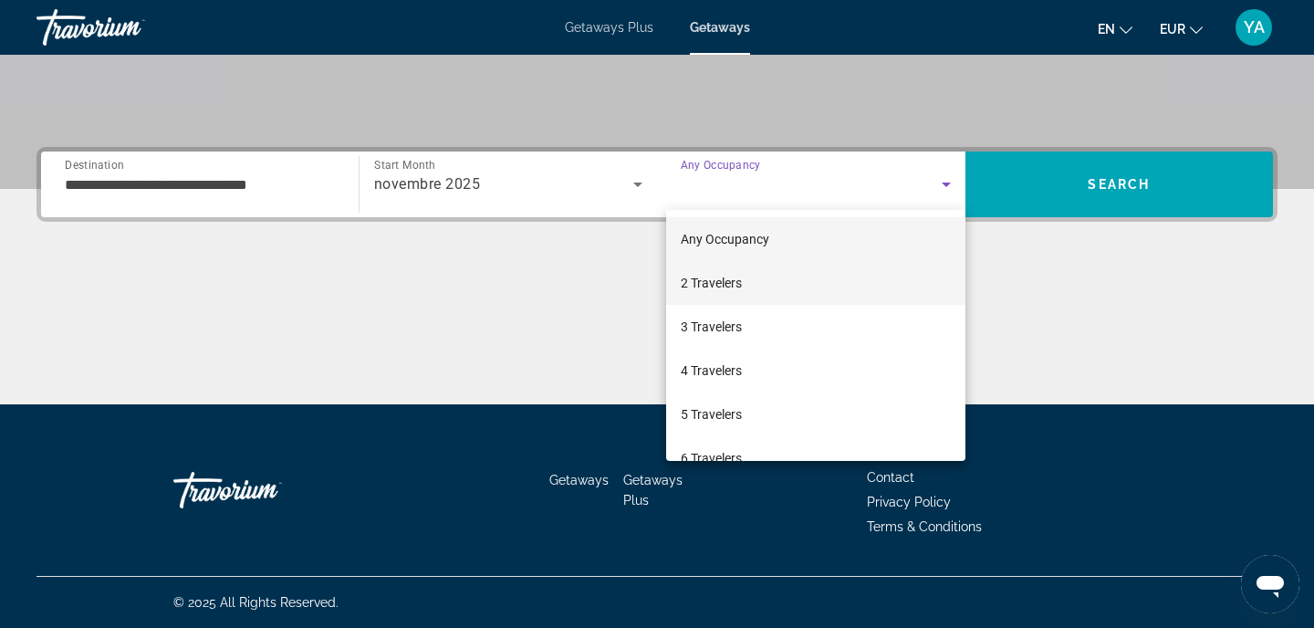
click at [680, 300] on mat-option "2 Travelers" at bounding box center [815, 283] width 299 height 44
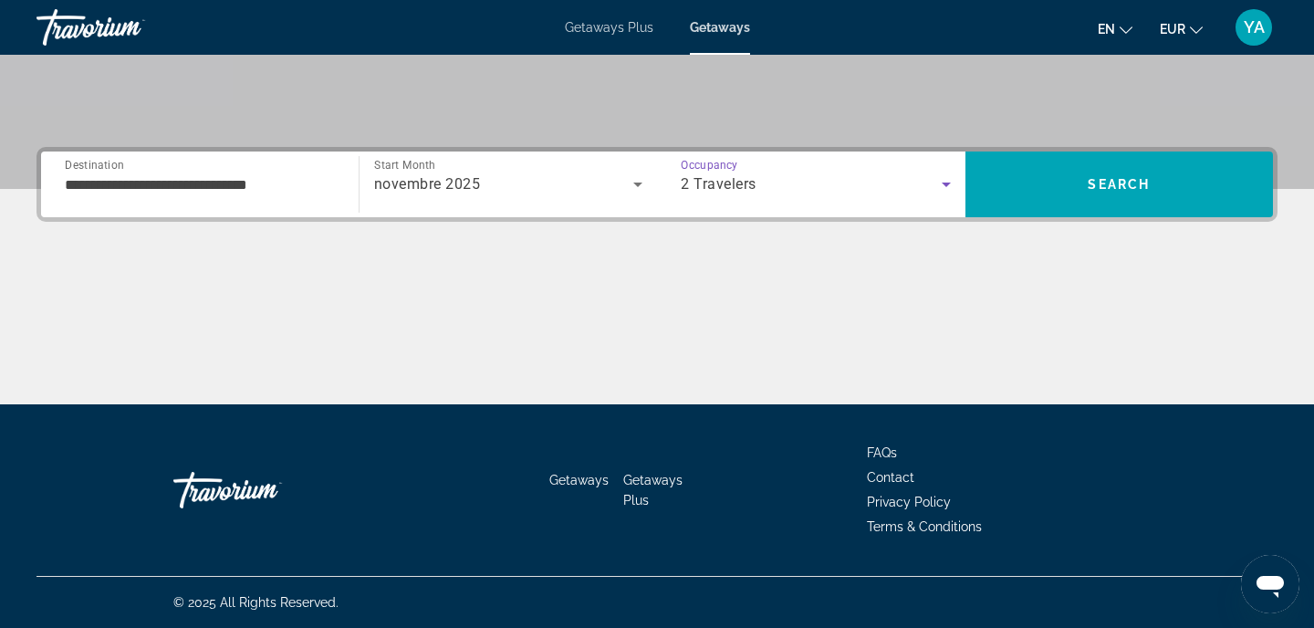
click at [844, 182] on div "2 Travelers" at bounding box center [810, 184] width 261 height 22
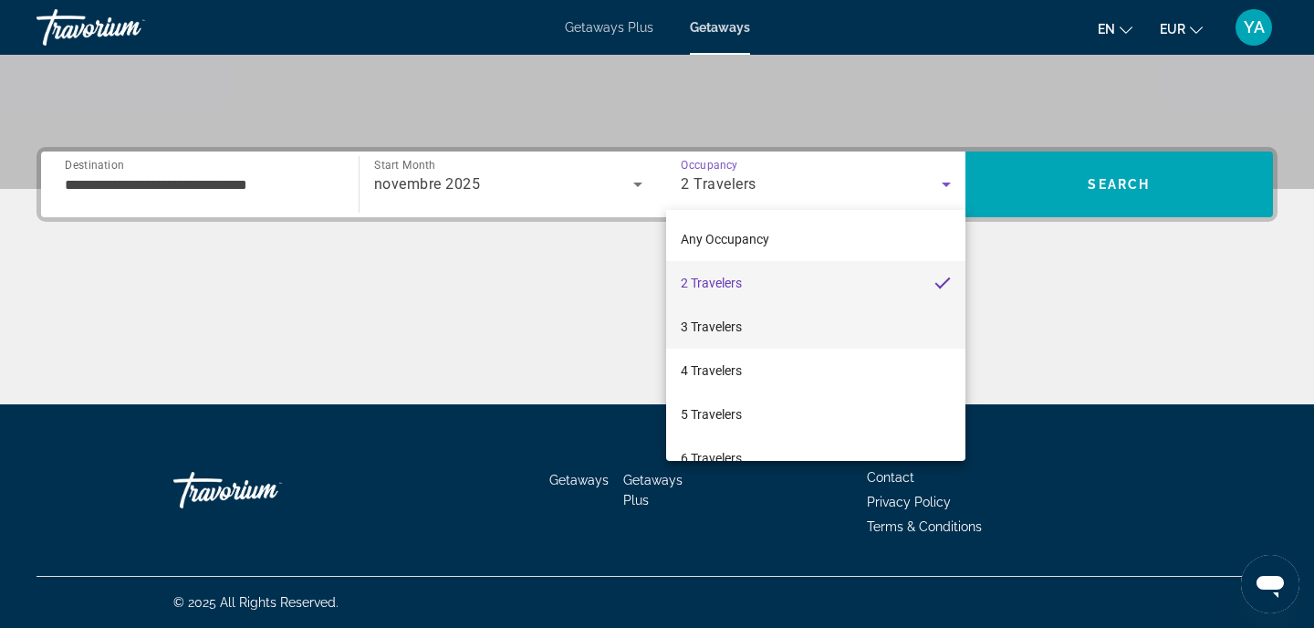
click at [773, 334] on mat-option "3 Travelers" at bounding box center [815, 327] width 299 height 44
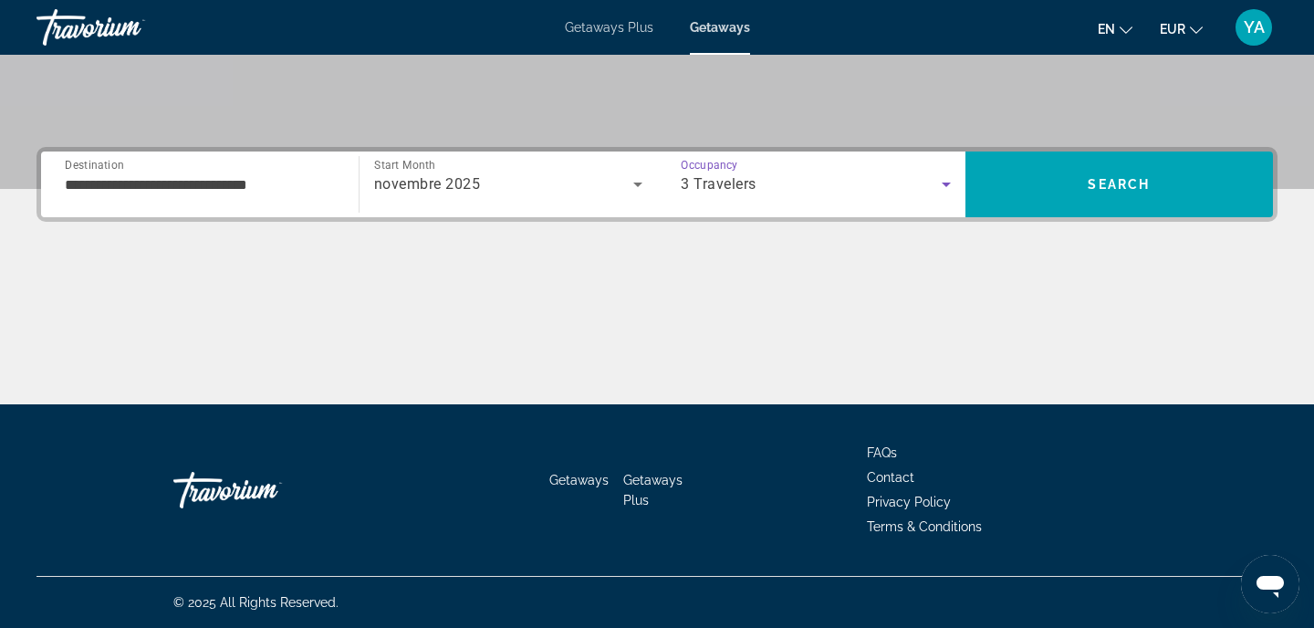
click at [828, 175] on div "3 Travelers" at bounding box center [810, 184] width 261 height 22
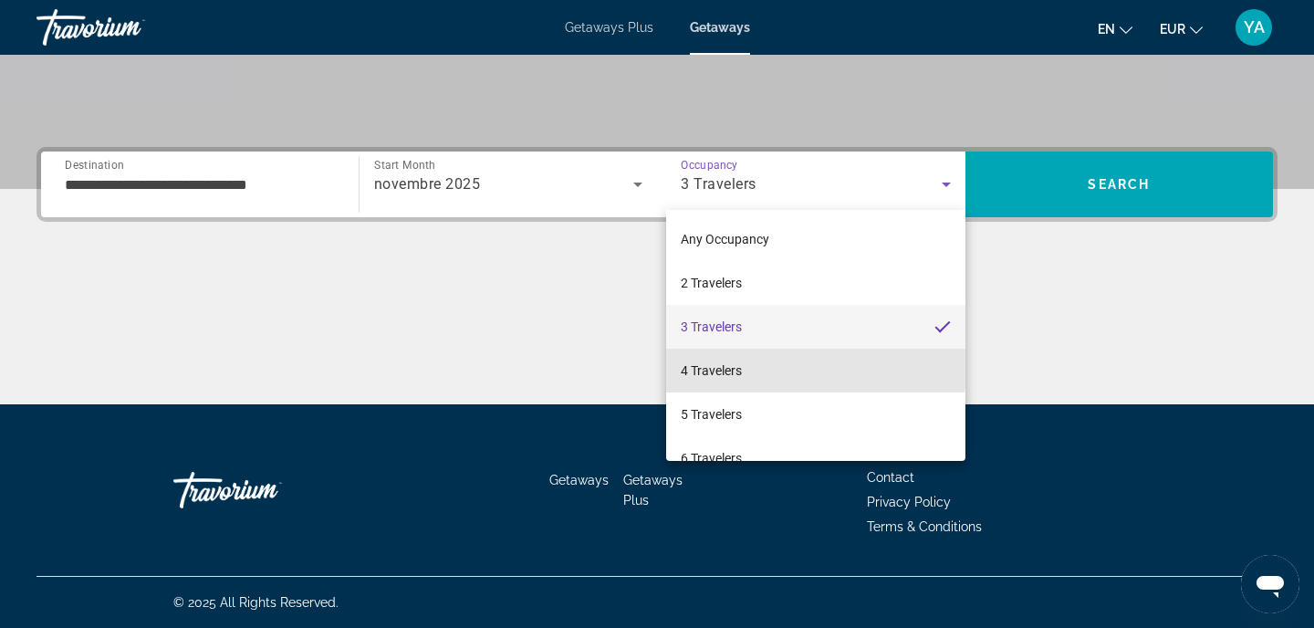
click at [750, 367] on mat-option "4 Travelers" at bounding box center [815, 370] width 299 height 44
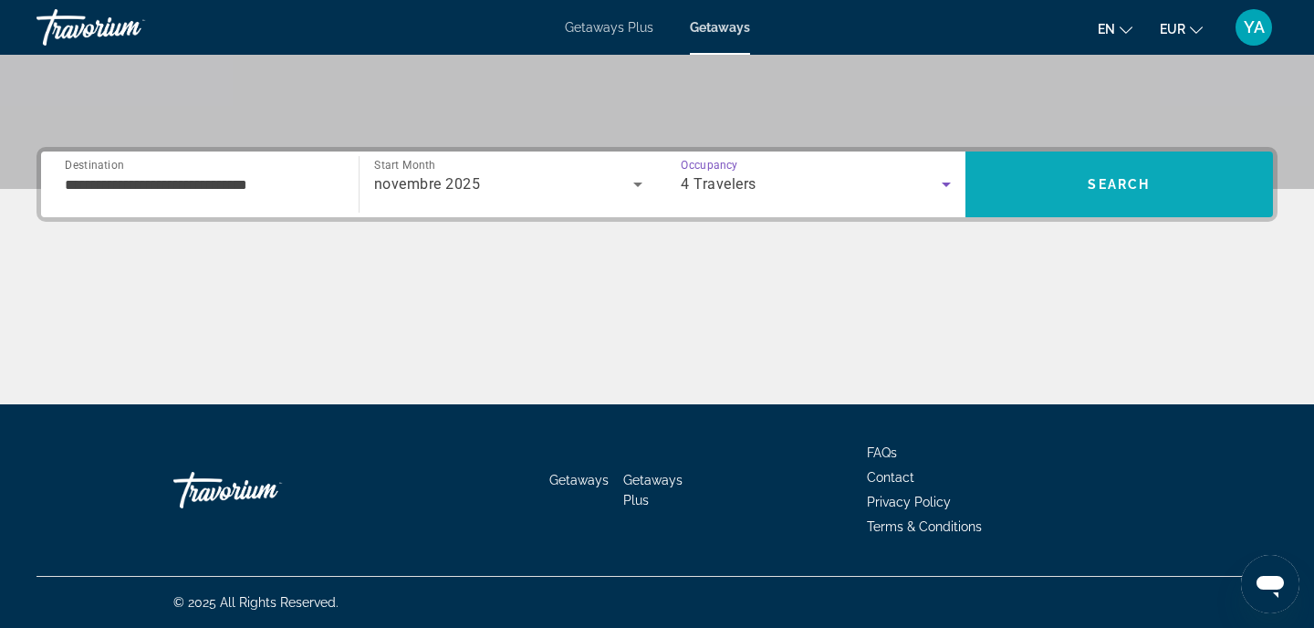
click at [1021, 162] on span "Search" at bounding box center [1119, 184] width 308 height 44
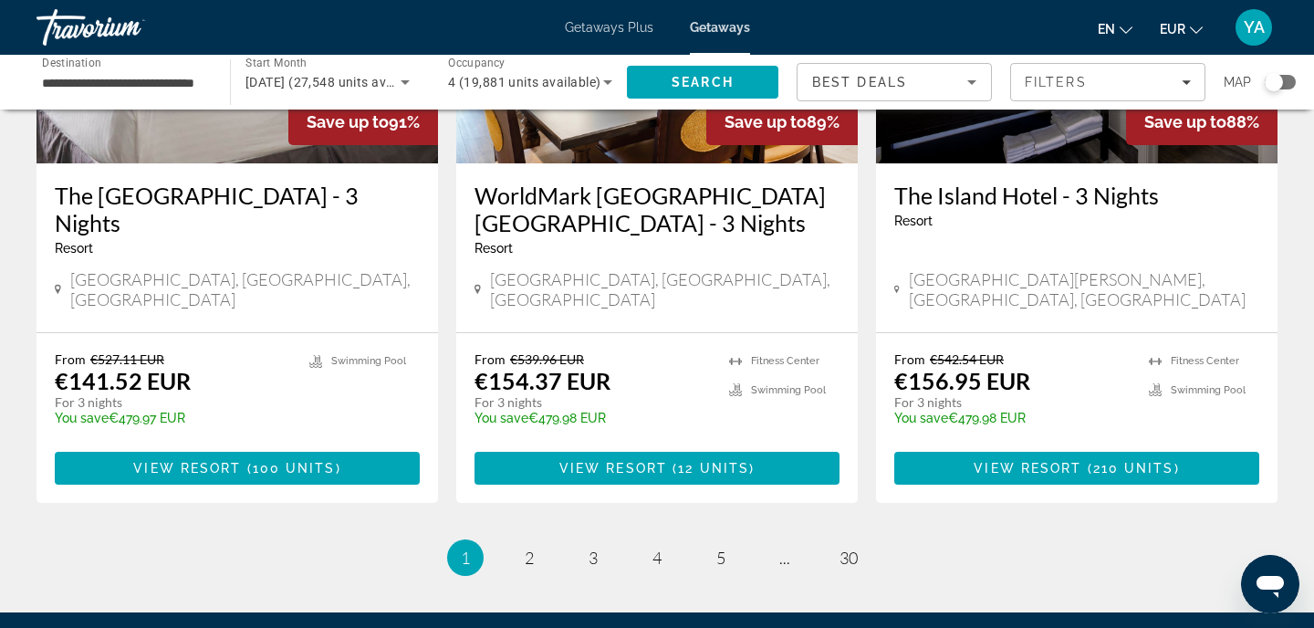
scroll to position [2360, 0]
click at [522, 542] on link "page 2" at bounding box center [530, 558] width 32 height 32
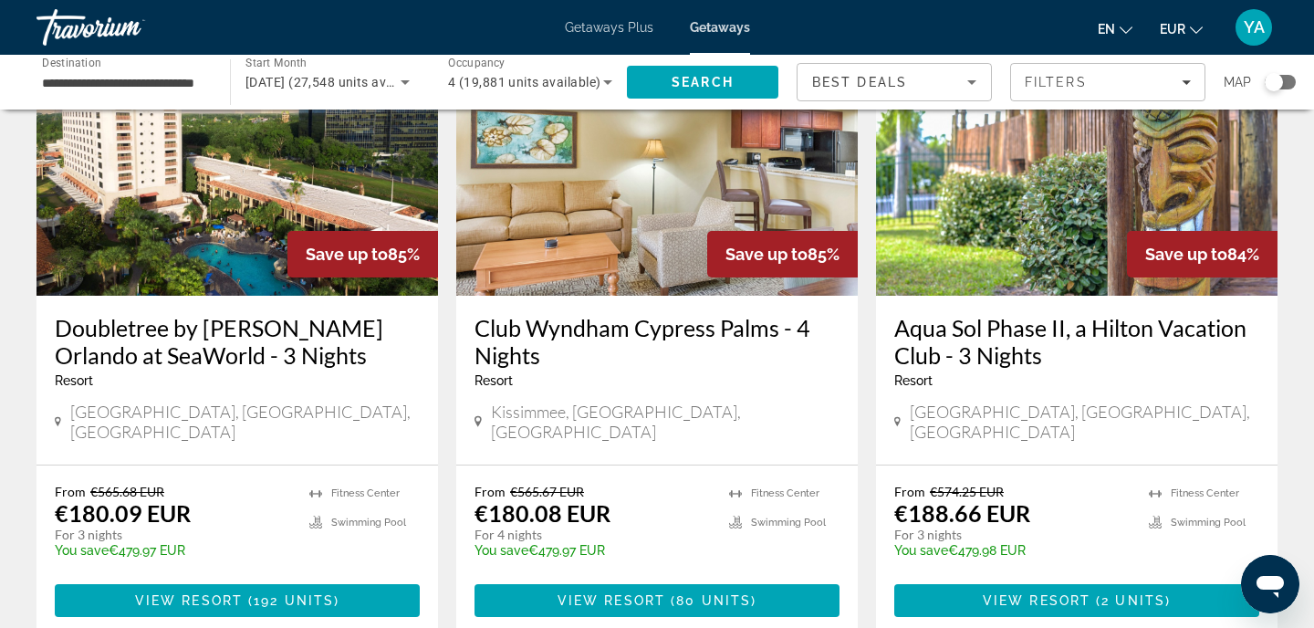
scroll to position [867, 0]
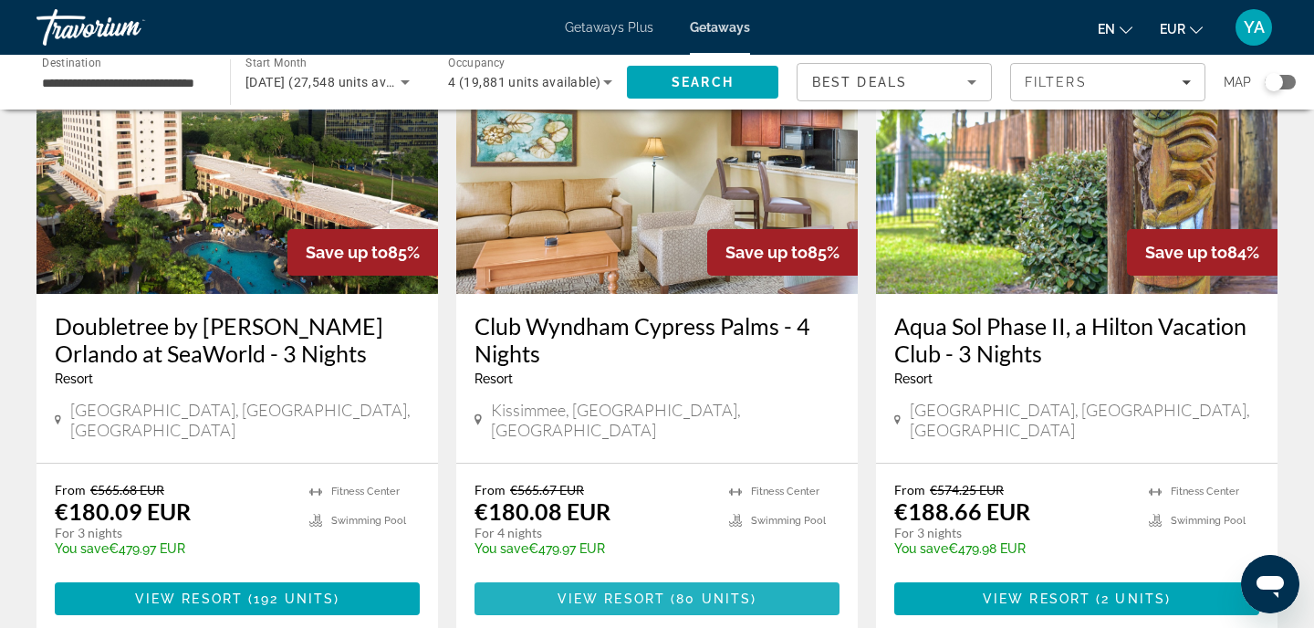
click at [600, 591] on span "View Resort" at bounding box center [611, 598] width 108 height 15
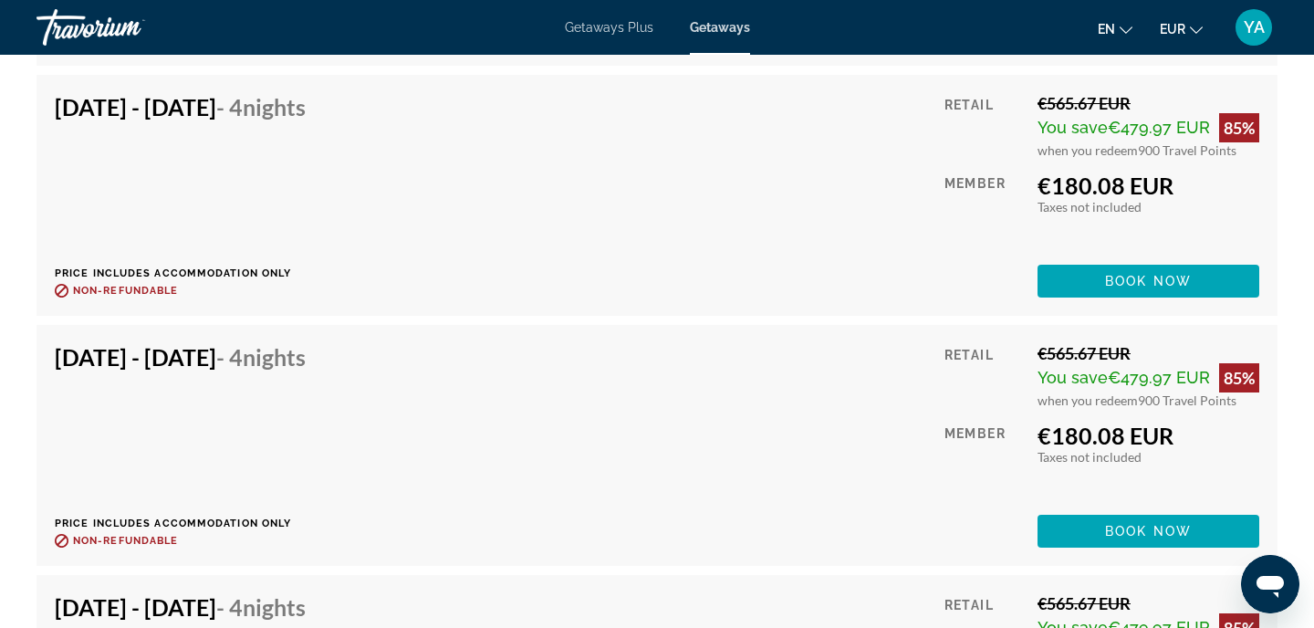
scroll to position [4505, 0]
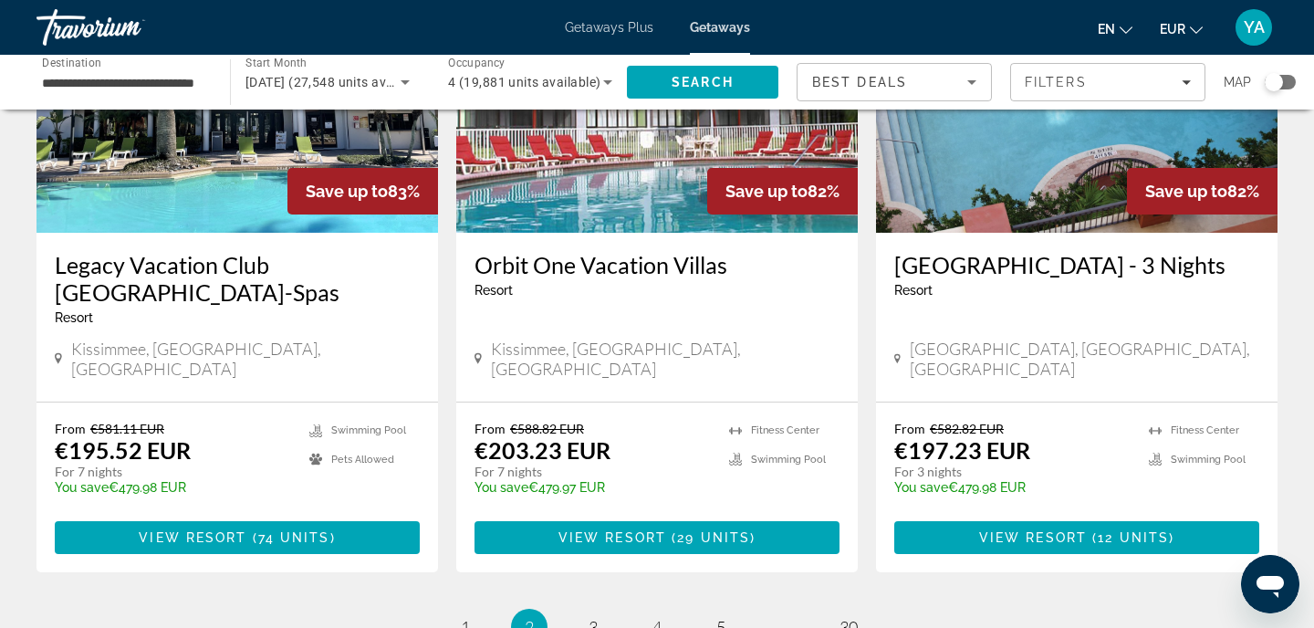
scroll to position [2291, 0]
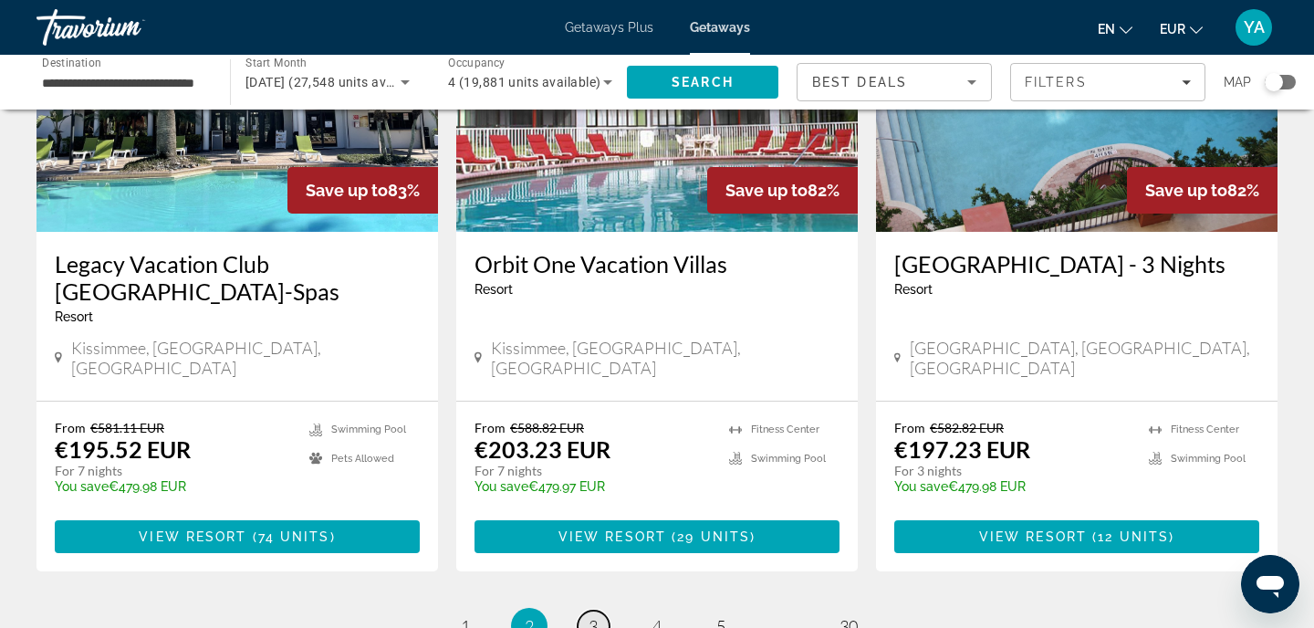
click at [592, 616] on span "3" at bounding box center [592, 626] width 9 height 20
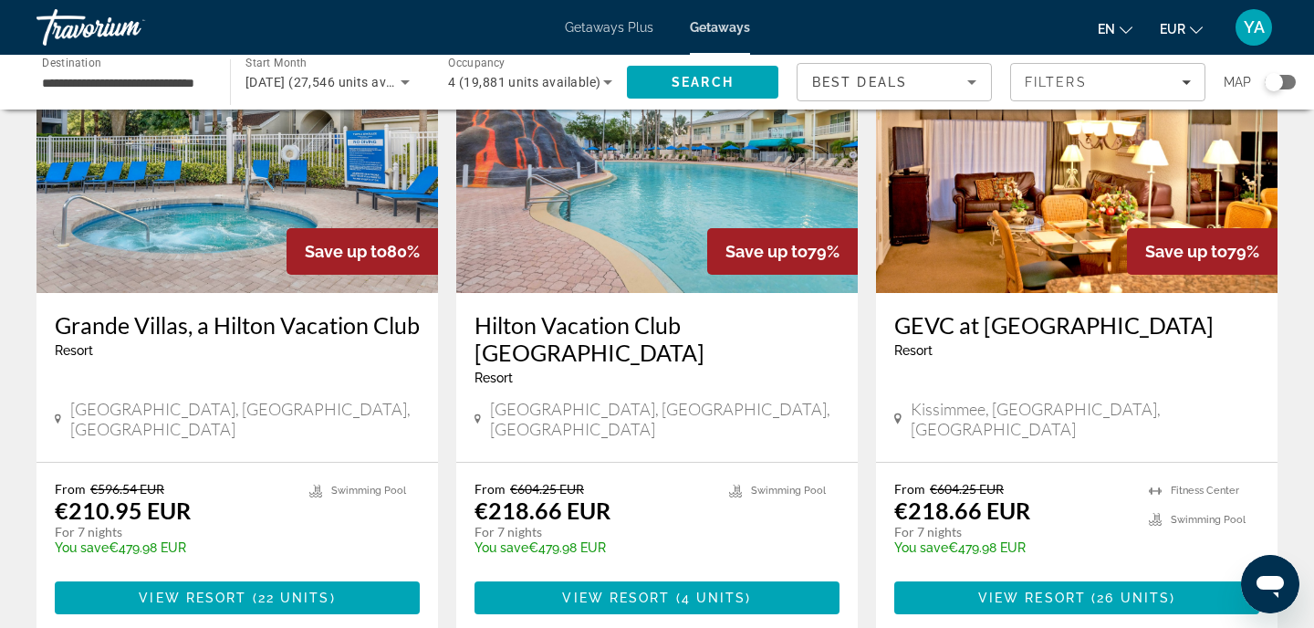
scroll to position [857, 0]
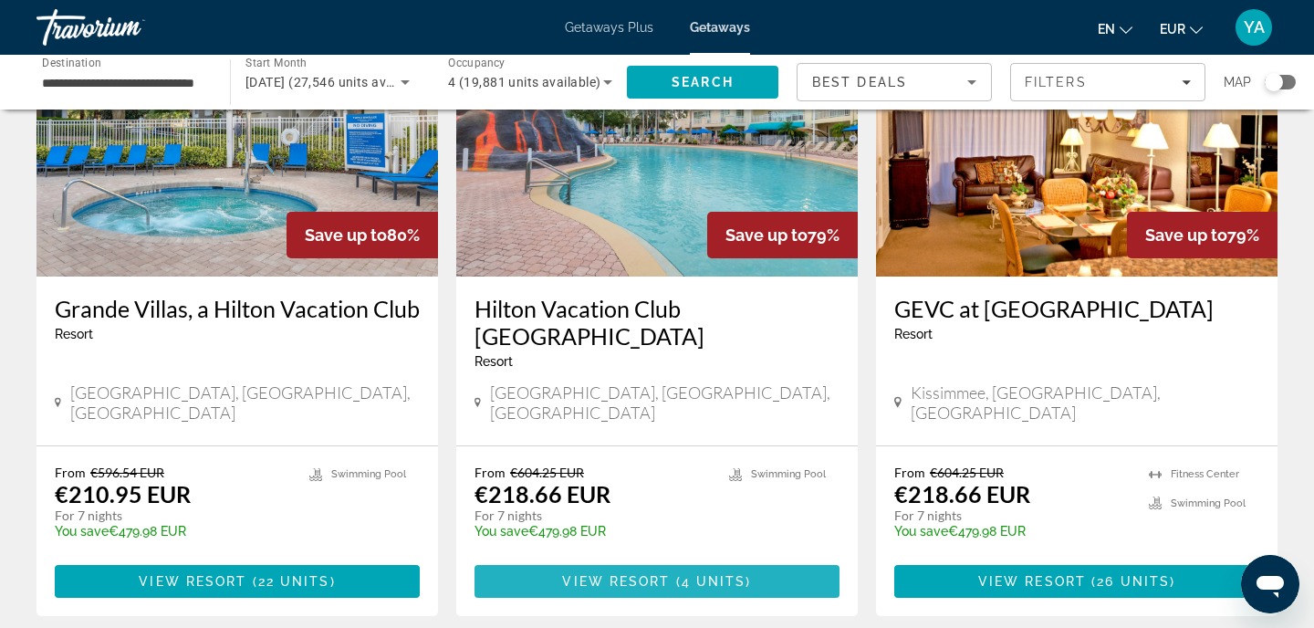
click at [552, 559] on span "Main content" at bounding box center [656, 581] width 365 height 44
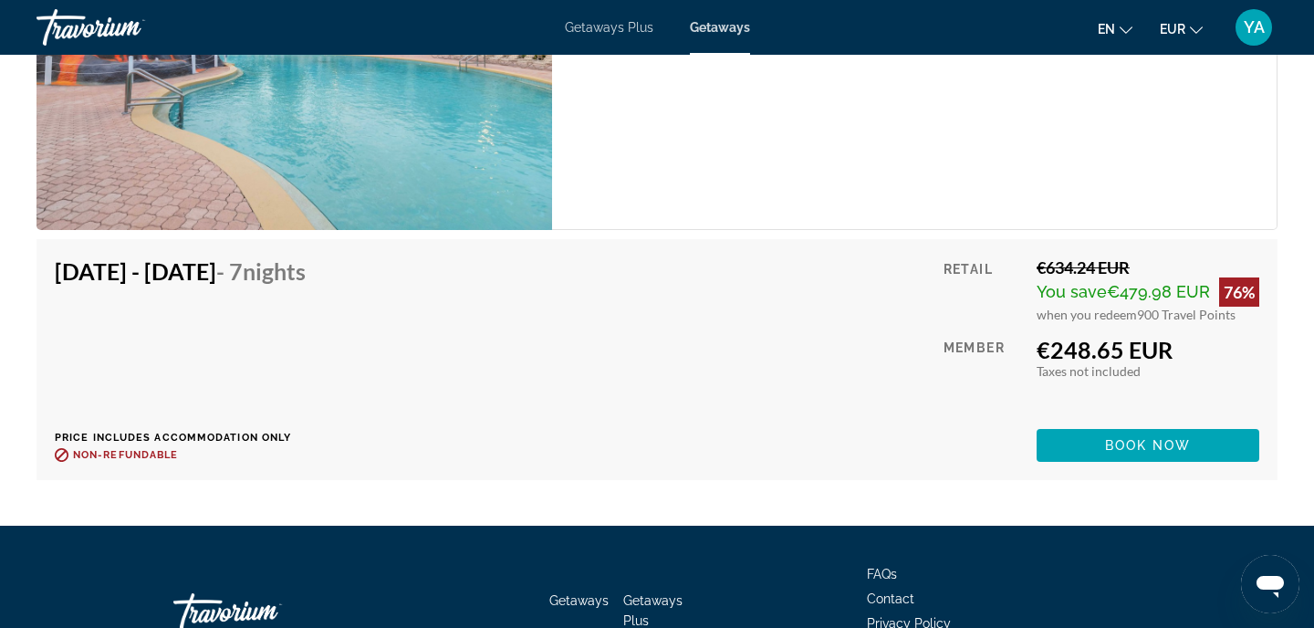
scroll to position [4346, 0]
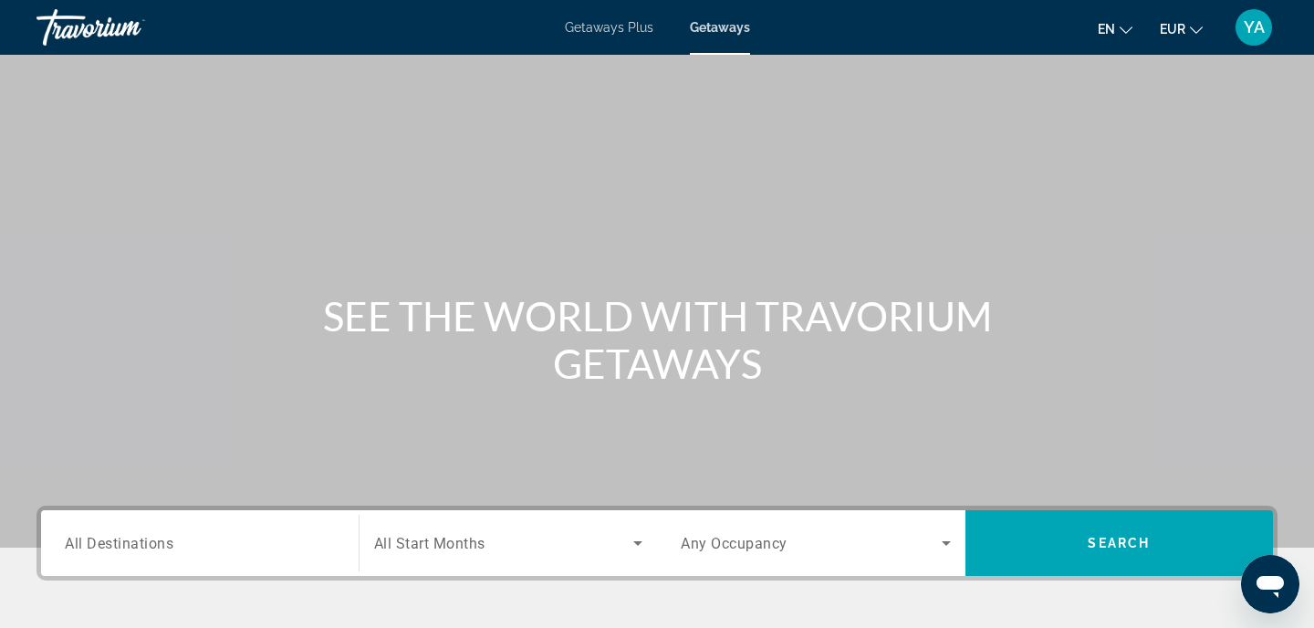
click at [278, 547] on input "Destination All Destinations" at bounding box center [200, 544] width 270 height 22
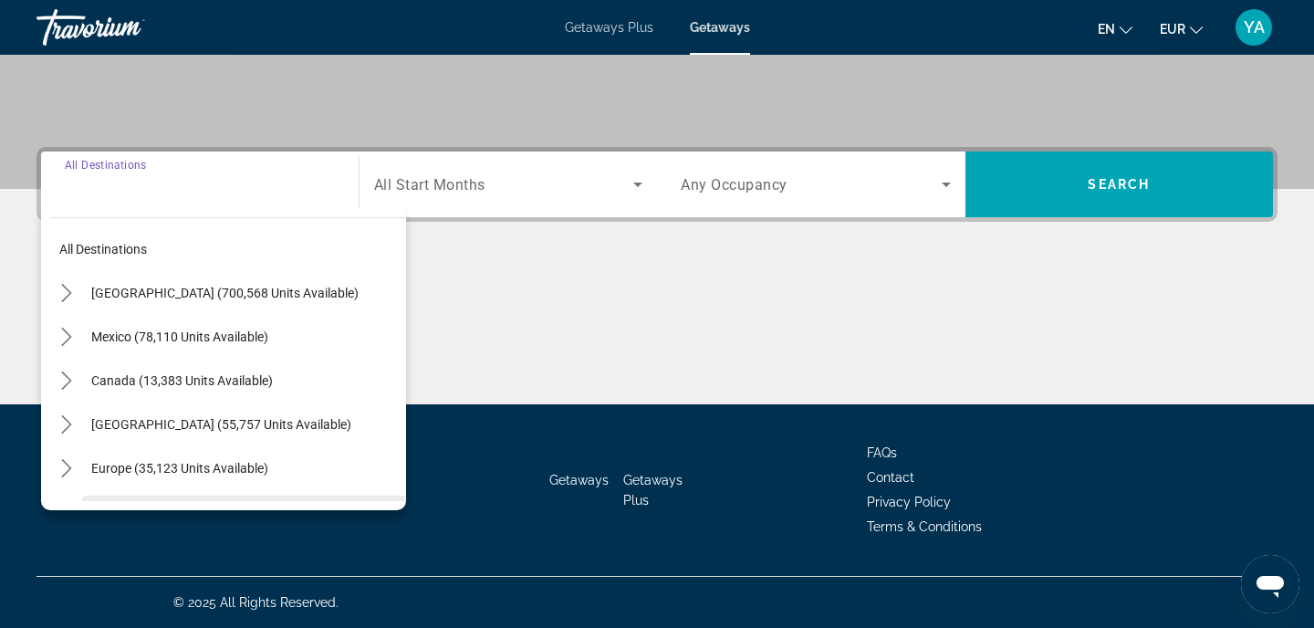
scroll to position [358, 0]
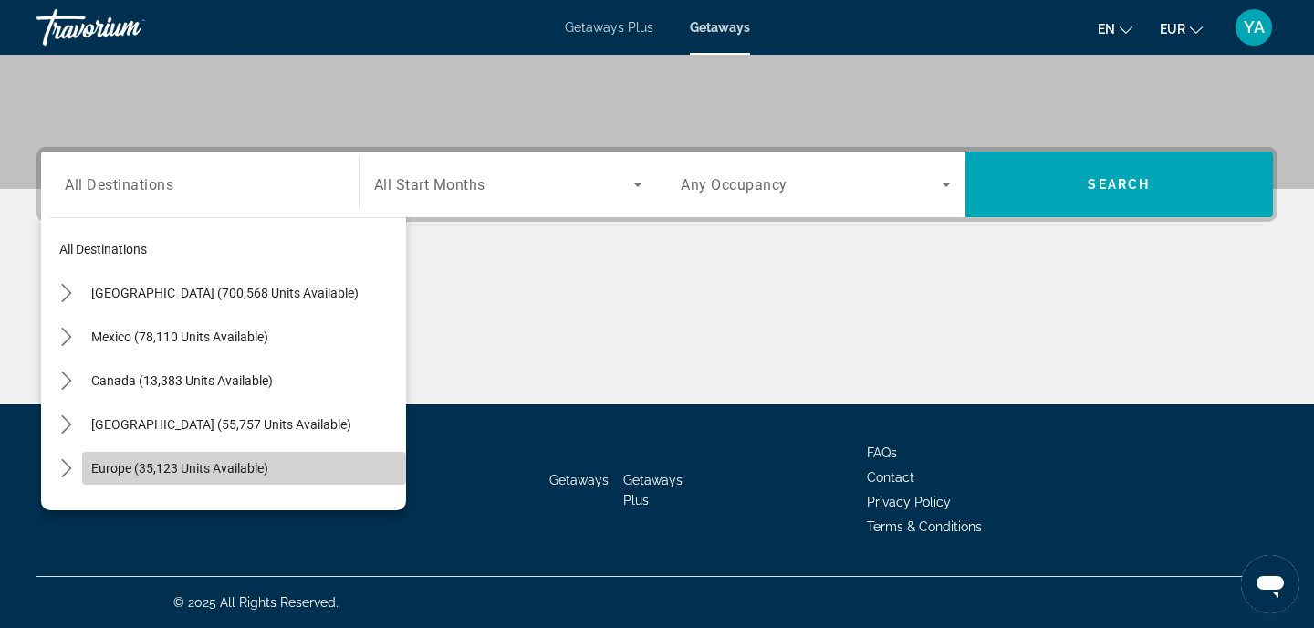
click at [169, 470] on span "Europe (35,123 units available)" at bounding box center [179, 468] width 177 height 15
type input "**********"
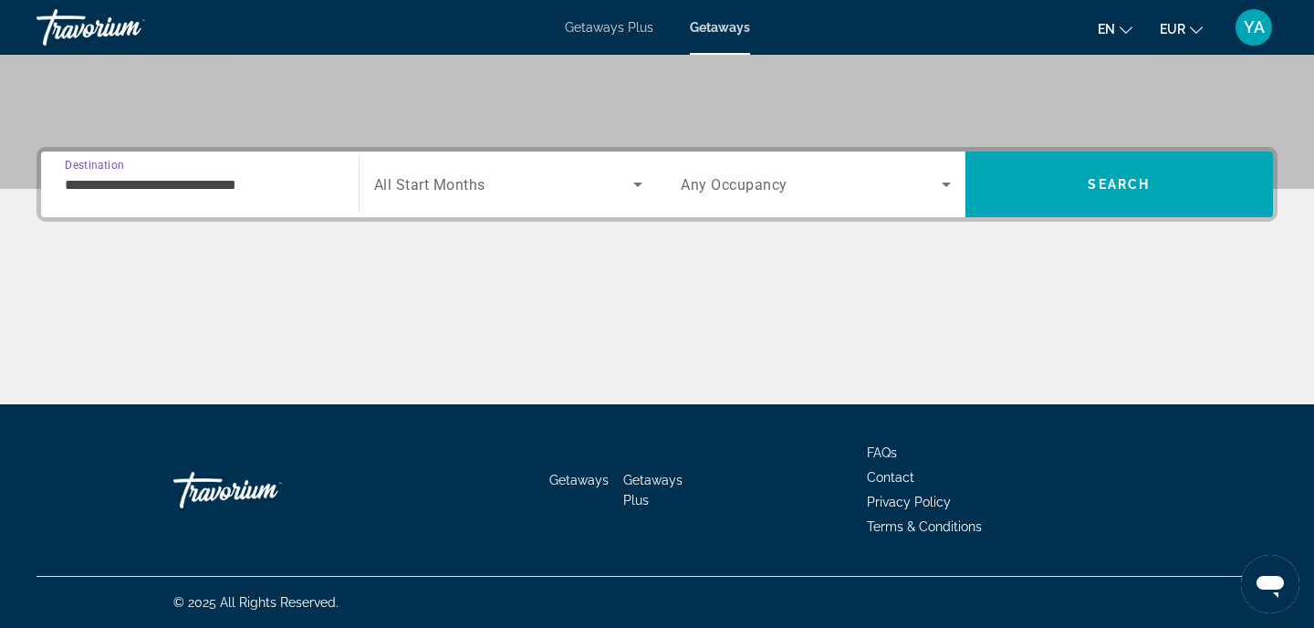
click at [502, 189] on span "Search widget" at bounding box center [504, 184] width 260 height 22
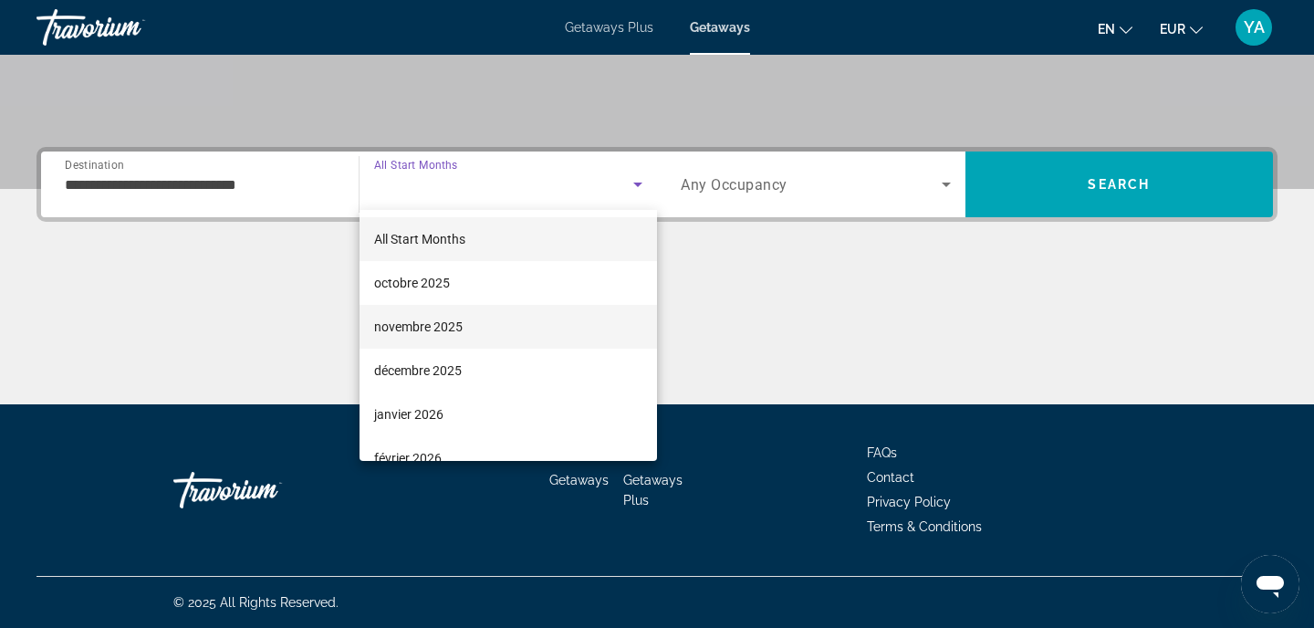
click at [488, 325] on mat-option "novembre 2025" at bounding box center [508, 327] width 298 height 44
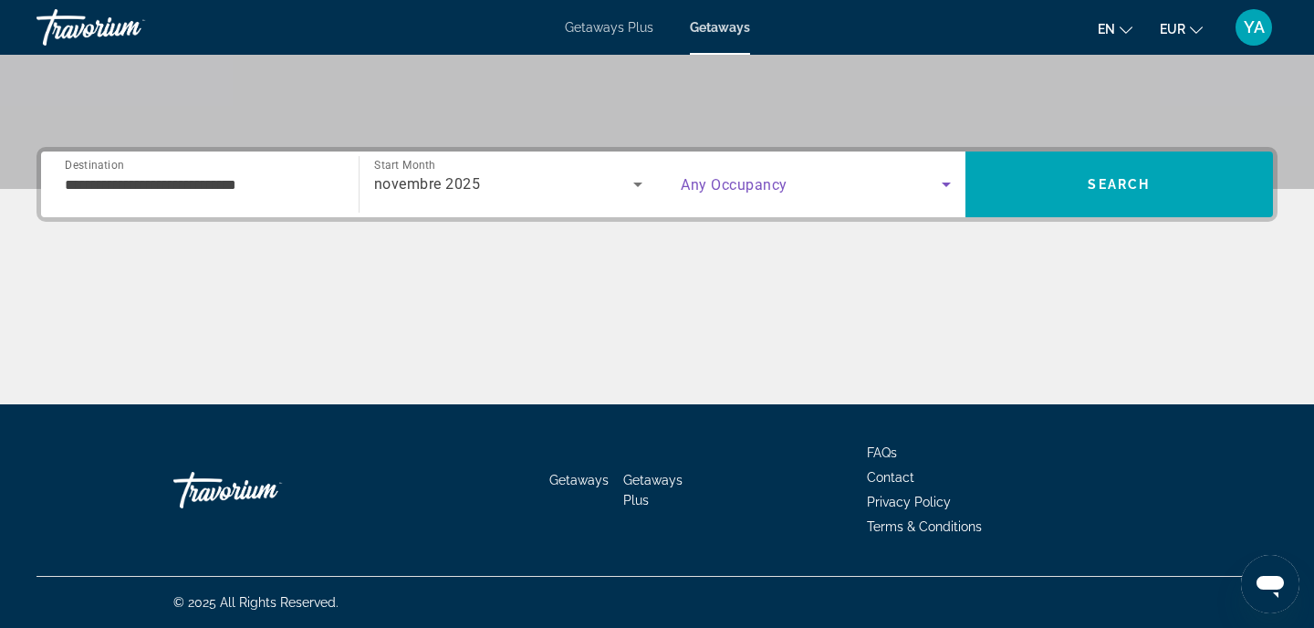
click at [805, 192] on span "Search widget" at bounding box center [810, 184] width 261 height 22
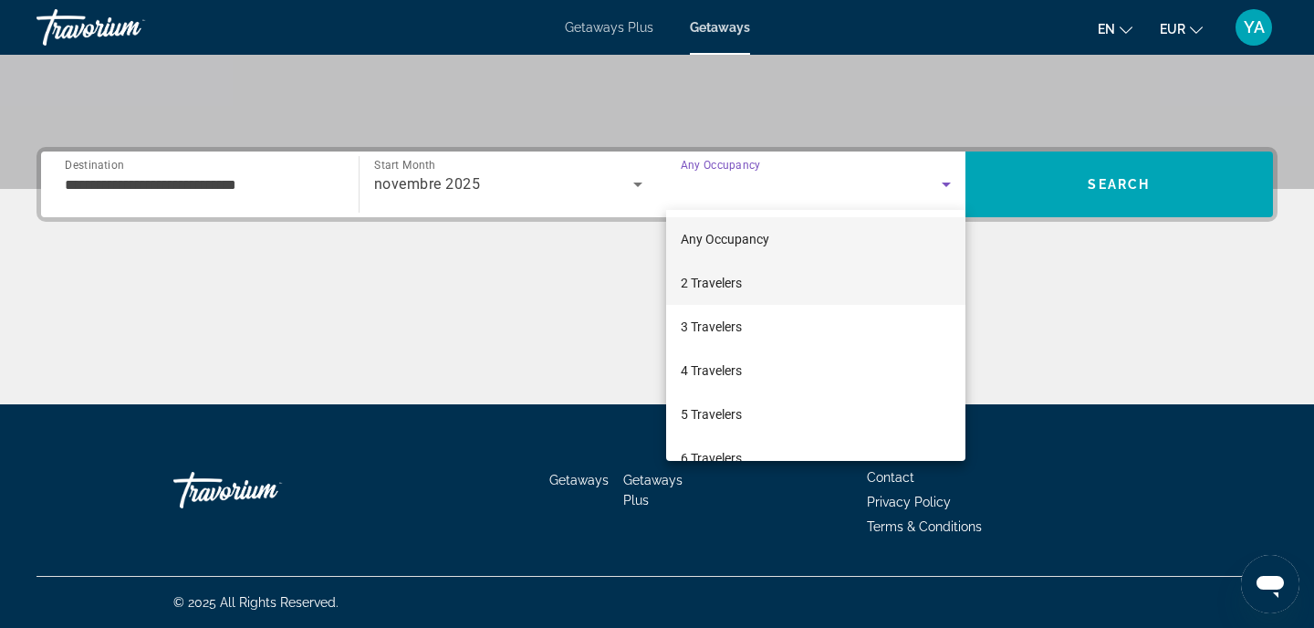
click at [747, 296] on mat-option "2 Travelers" at bounding box center [815, 283] width 299 height 44
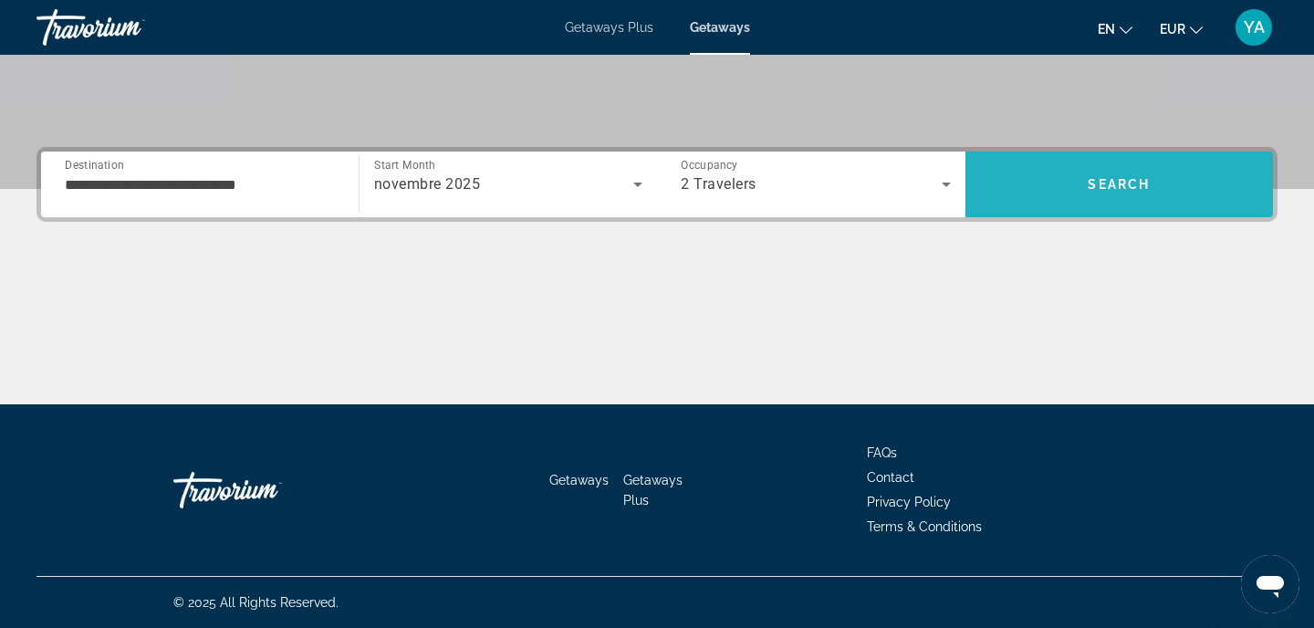
click at [1106, 182] on span "Search" at bounding box center [1118, 184] width 62 height 15
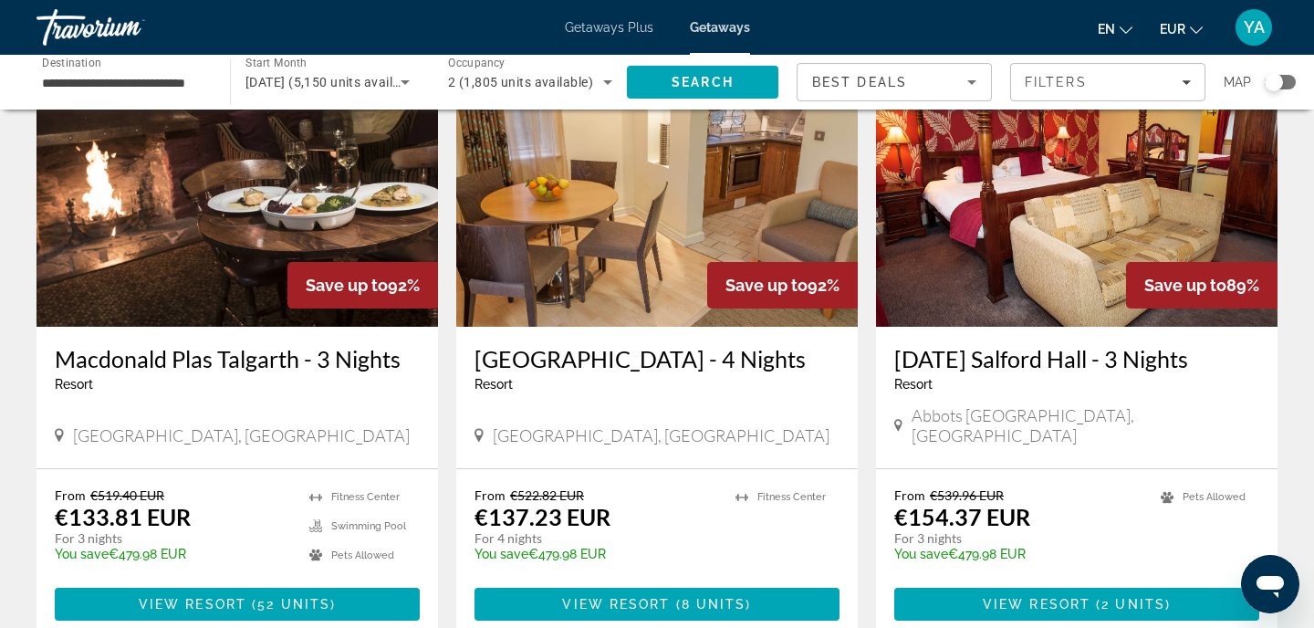
scroll to position [155, 0]
